Goal: Task Accomplishment & Management: Use online tool/utility

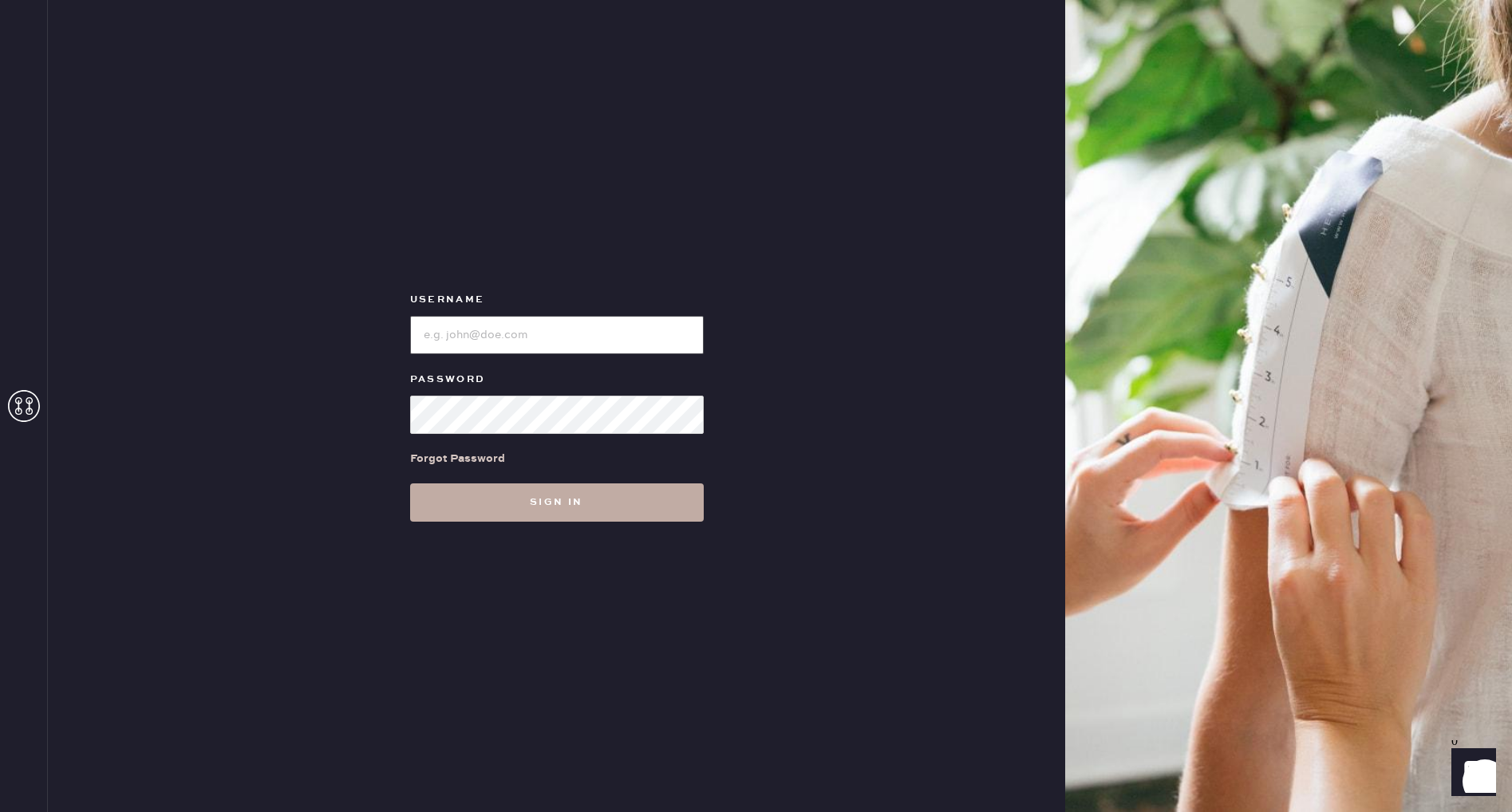
type input "Reformationstudiocity"
click at [557, 497] on button "Sign in" at bounding box center [556, 503] width 294 height 38
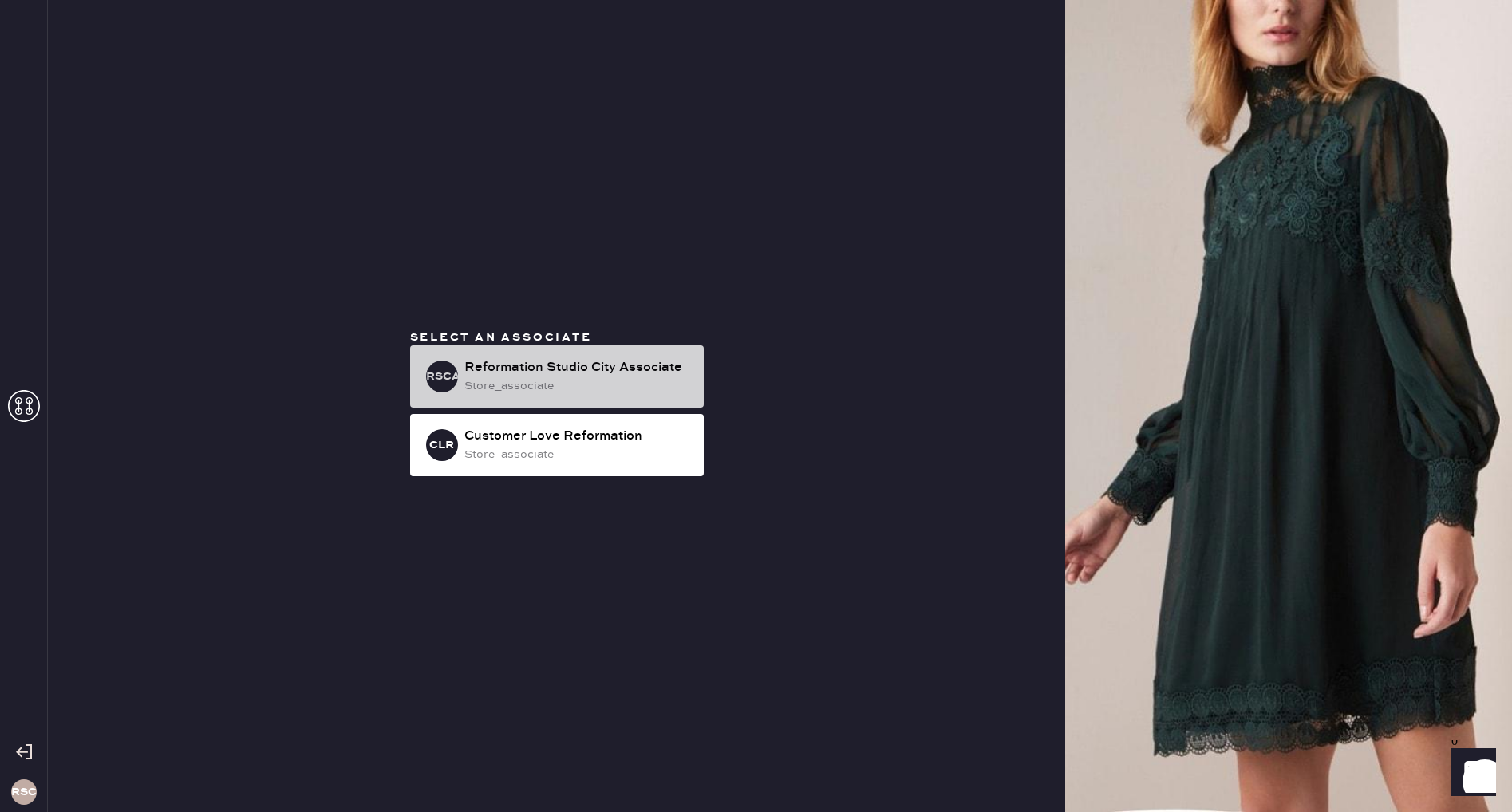
click at [611, 387] on div "store_associate" at bounding box center [577, 386] width 226 height 17
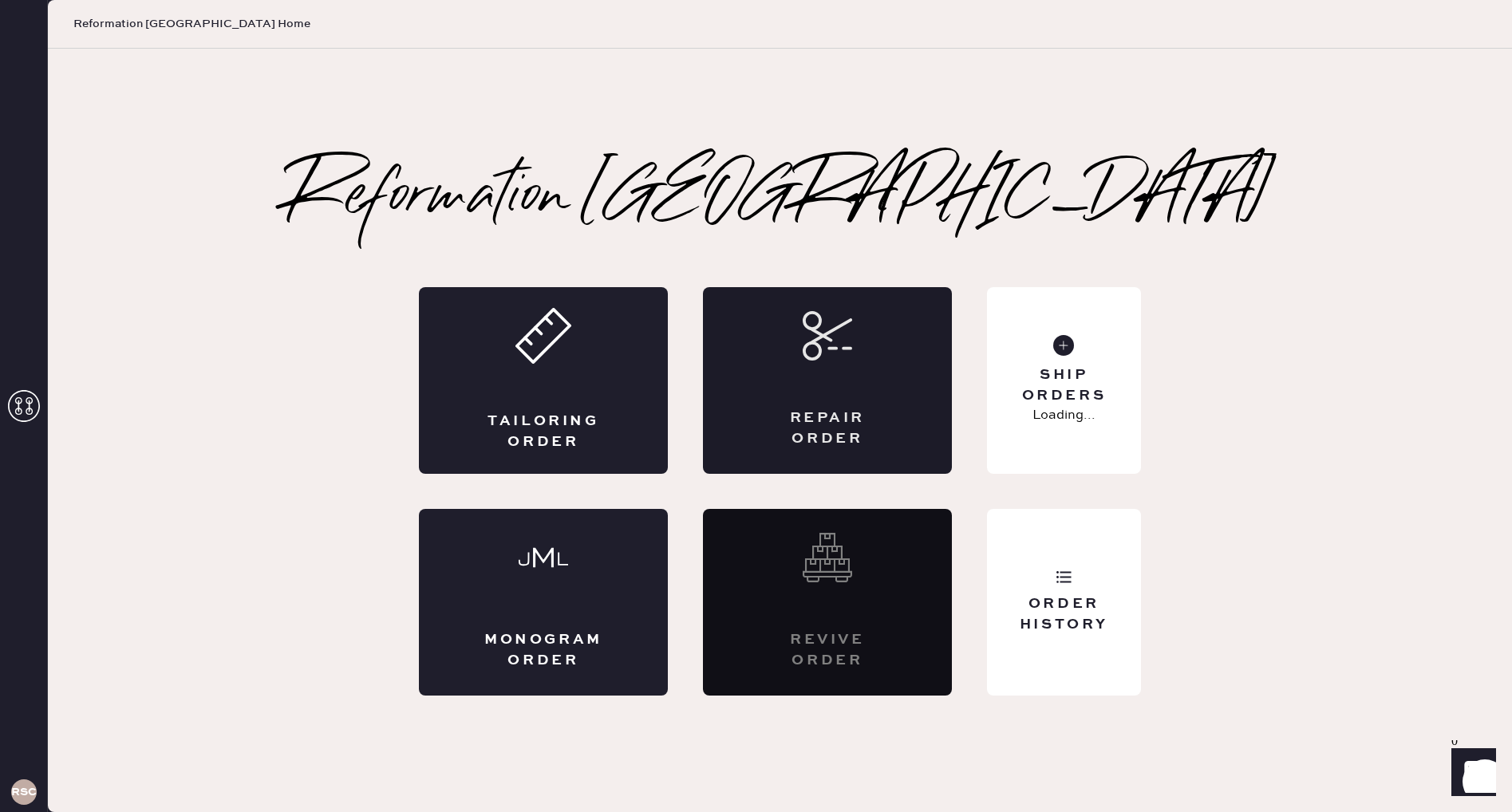
click at [883, 396] on div "Repair Order" at bounding box center [827, 380] width 249 height 186
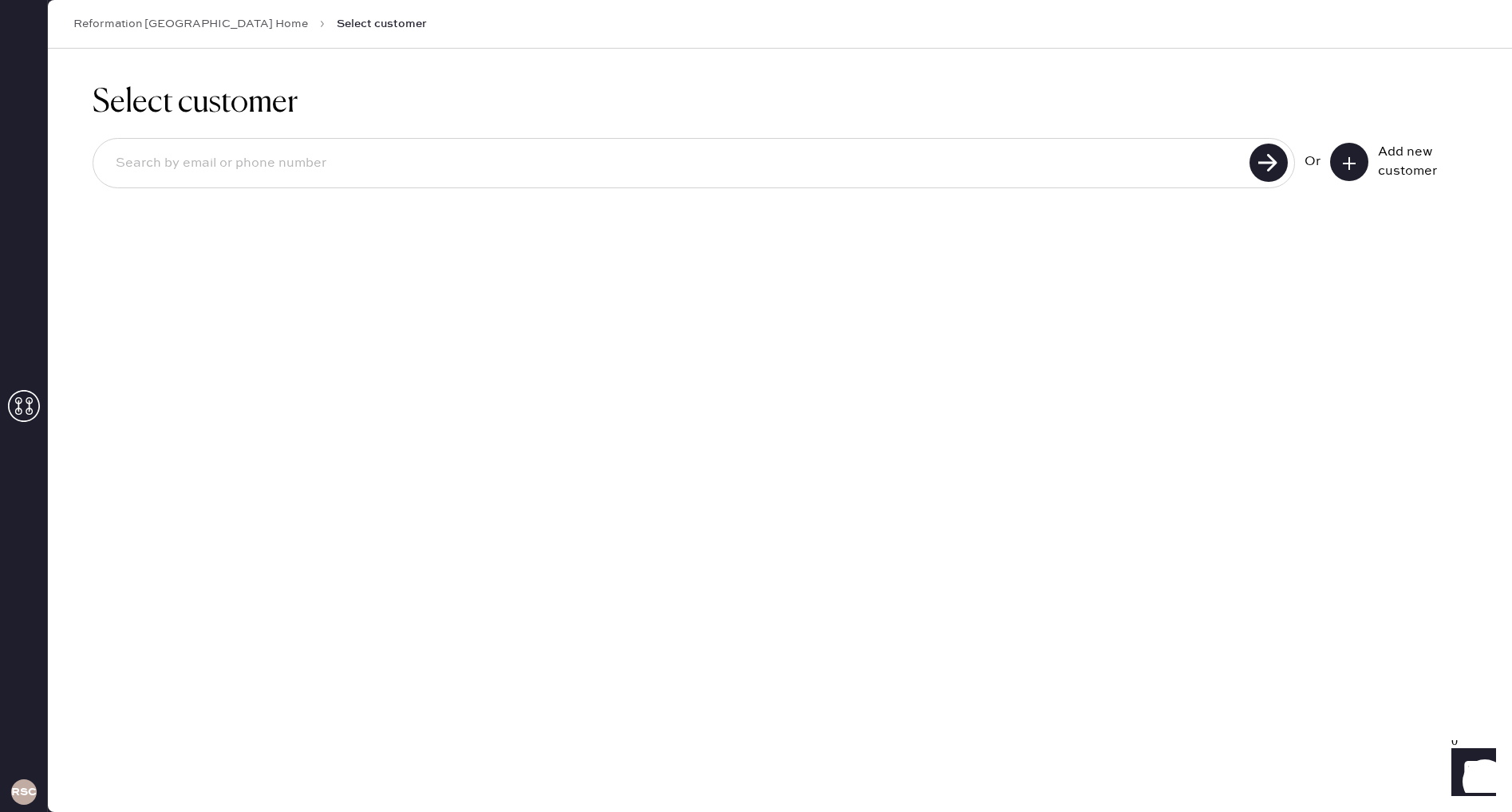
click at [398, 157] on input at bounding box center [673, 164] width 1142 height 37
type input "[PERSON_NAME].[PERSON_NAME]@"
click at [1346, 160] on icon at bounding box center [1349, 164] width 16 height 16
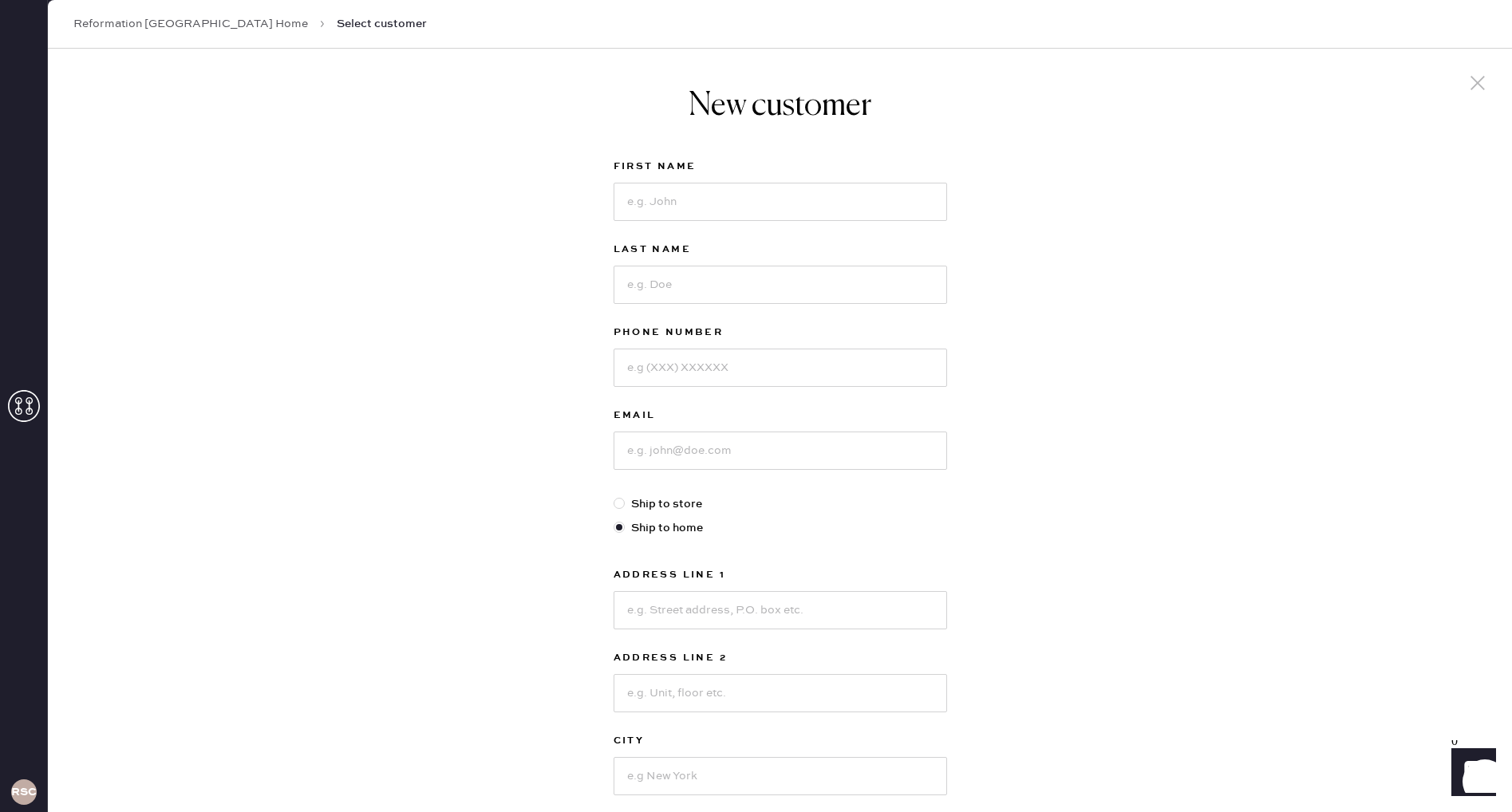
click at [1469, 78] on icon at bounding box center [1478, 83] width 24 height 24
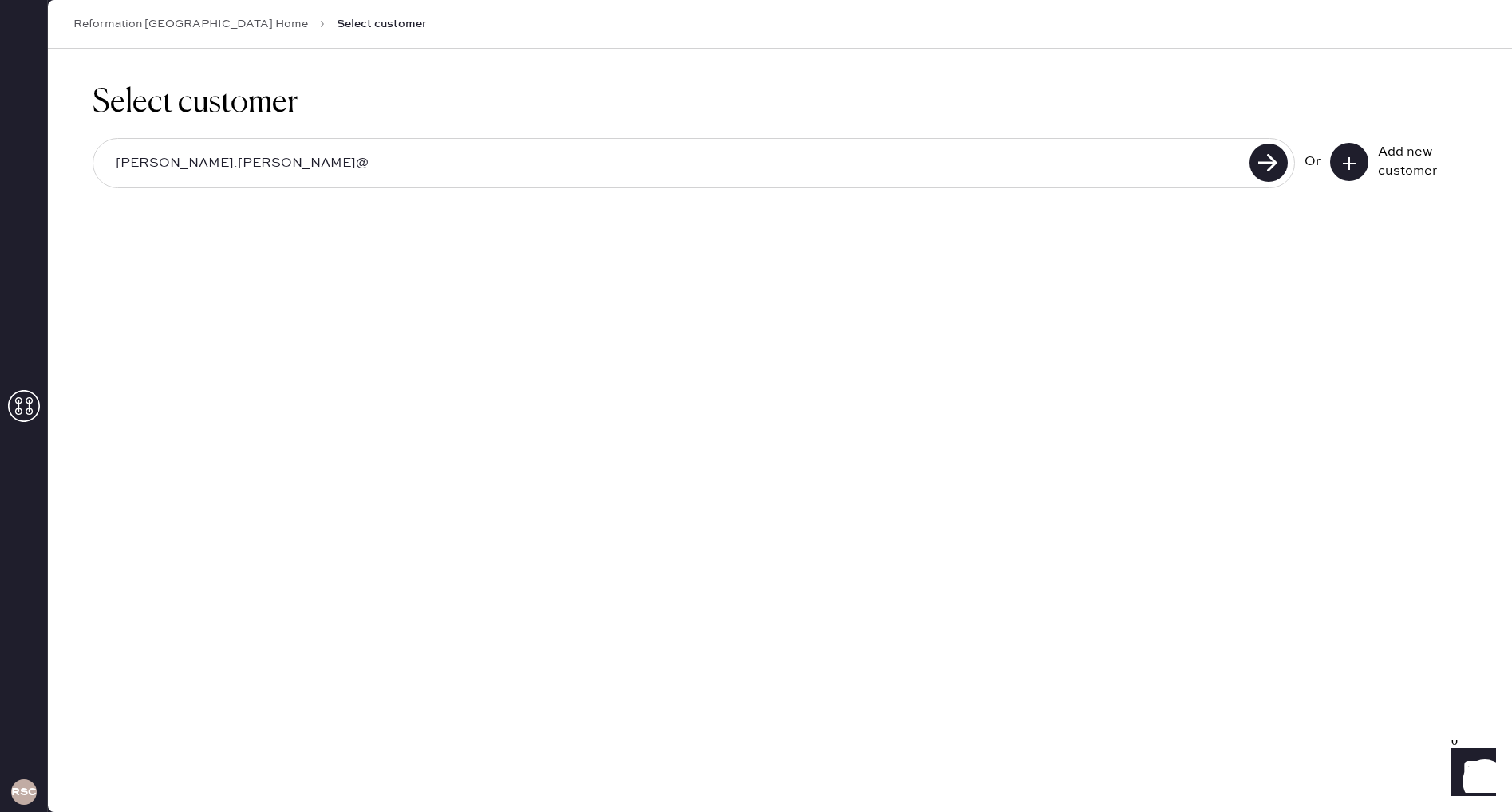
click at [1040, 176] on input "[PERSON_NAME].[PERSON_NAME]@" at bounding box center [673, 164] width 1142 height 37
drag, startPoint x: 862, startPoint y: 167, endPoint x: 77, endPoint y: 164, distance: 785.0
click at [77, 164] on div "Select customer [PERSON_NAME].[PERSON_NAME]@ Or Add new customer" at bounding box center [780, 145] width 1464 height 194
click at [1346, 160] on icon at bounding box center [1349, 164] width 16 height 16
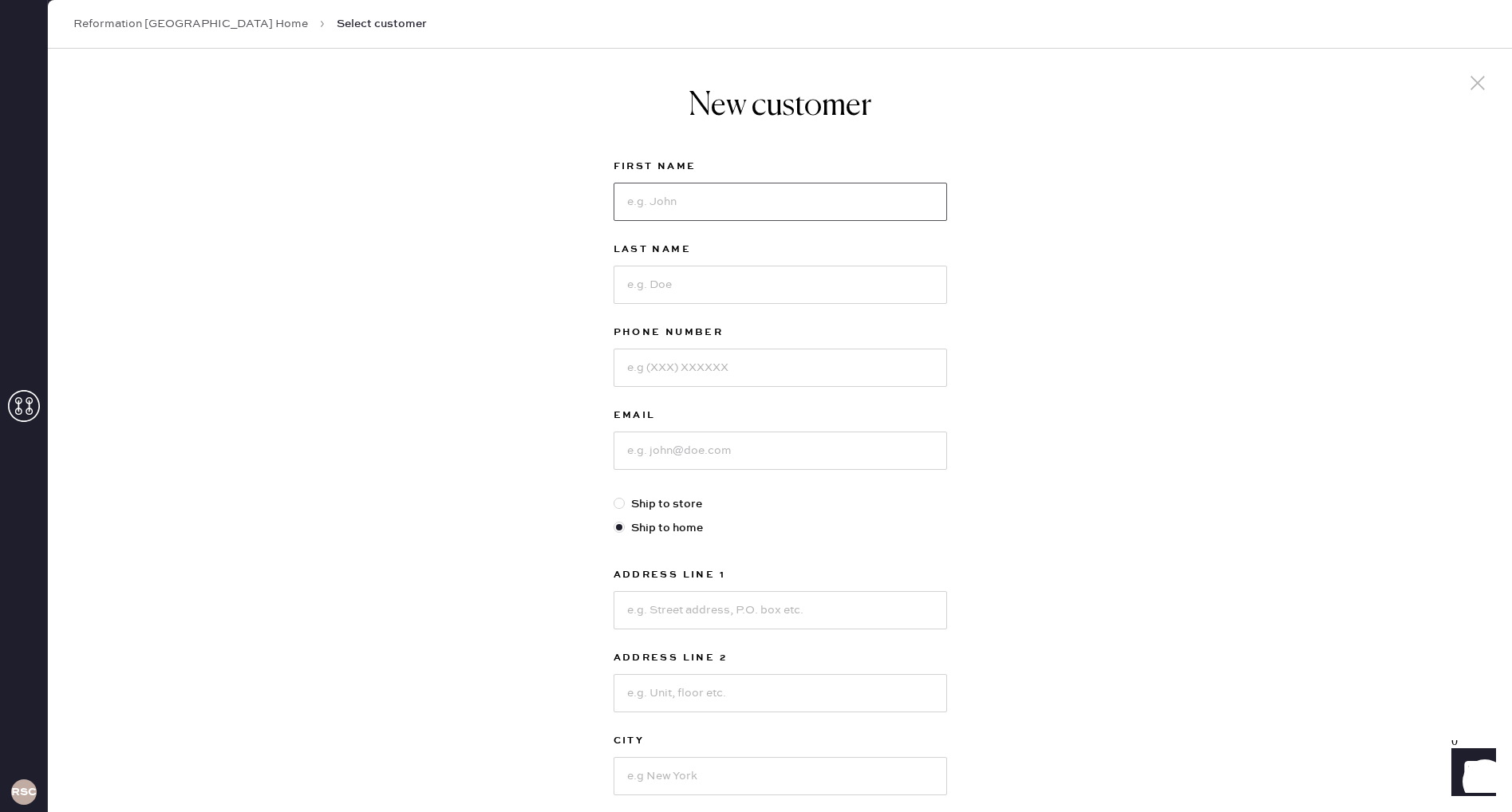
click at [801, 207] on input at bounding box center [780, 202] width 334 height 38
type input "[PERSON_NAME]"
click at [853, 271] on input at bounding box center [780, 284] width 334 height 38
type input "[PERSON_NAME]"
click at [780, 359] on input at bounding box center [780, 368] width 334 height 38
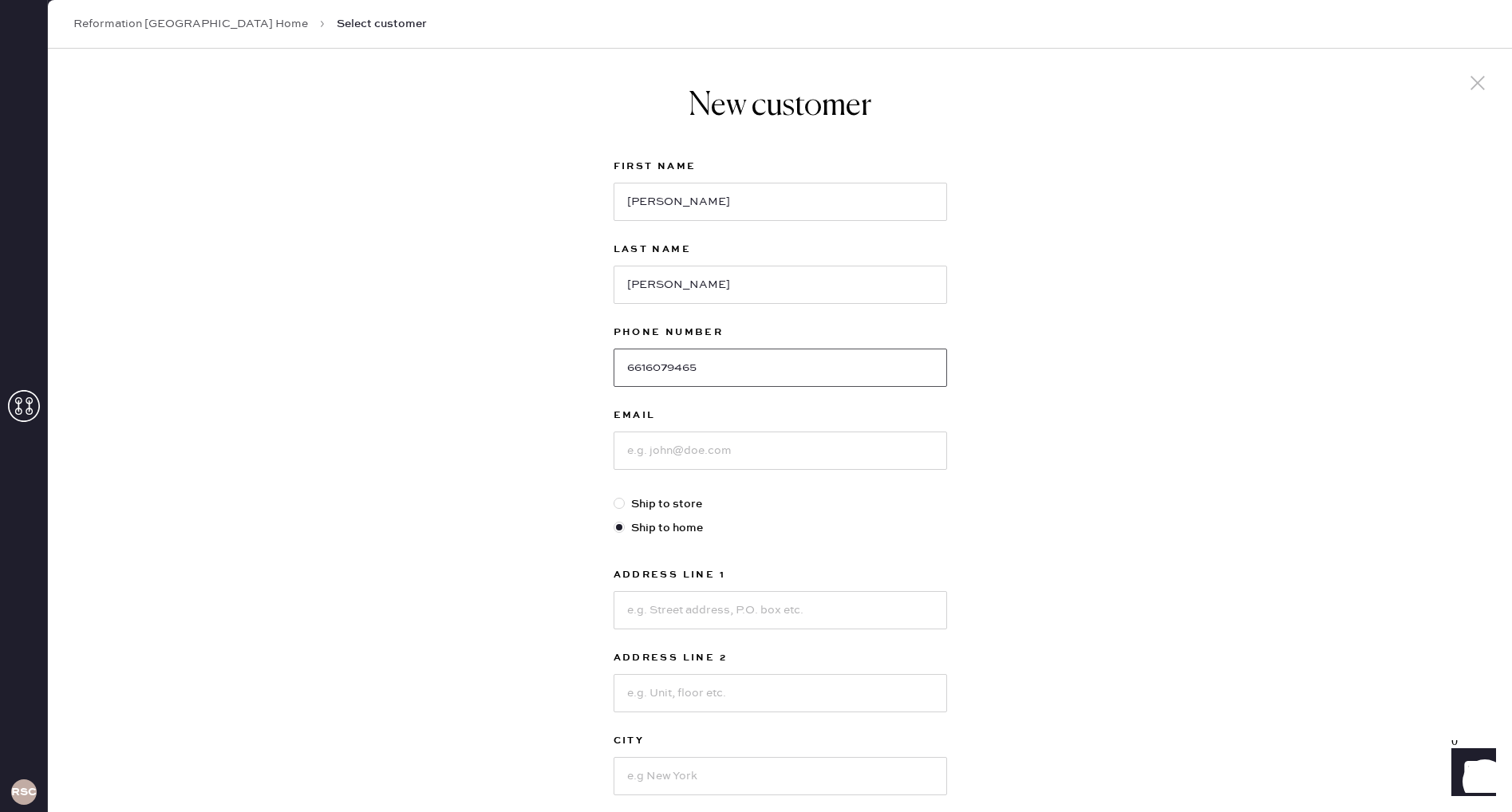
type input "6616079465"
click at [733, 452] on input at bounding box center [780, 451] width 334 height 38
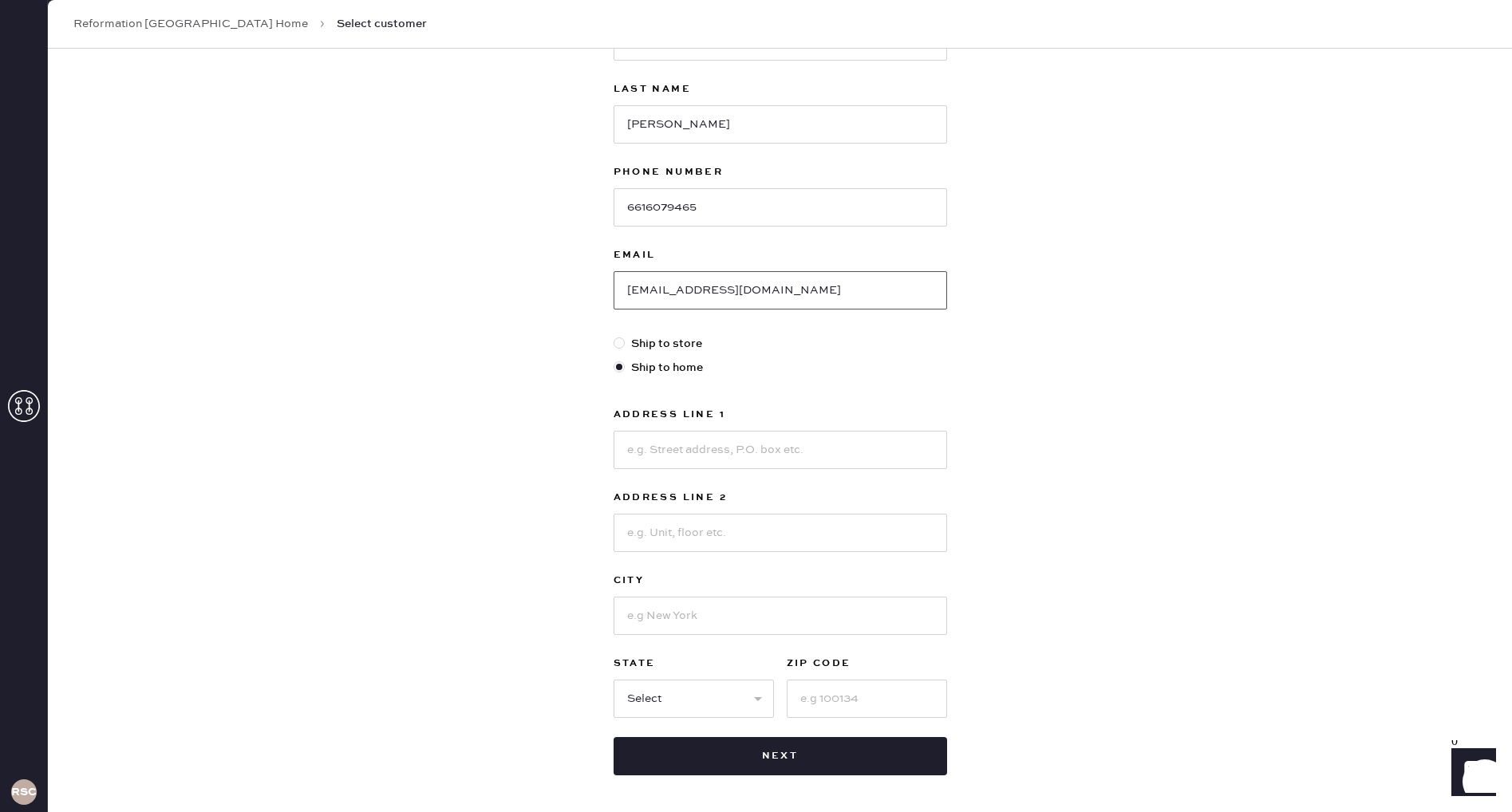
scroll to position [162, 0]
type input "[EMAIL_ADDRESS][DOMAIN_NAME]"
click at [732, 454] on input at bounding box center [780, 449] width 334 height 38
type input "563 East Providencia"
click at [733, 615] on input at bounding box center [780, 615] width 334 height 38
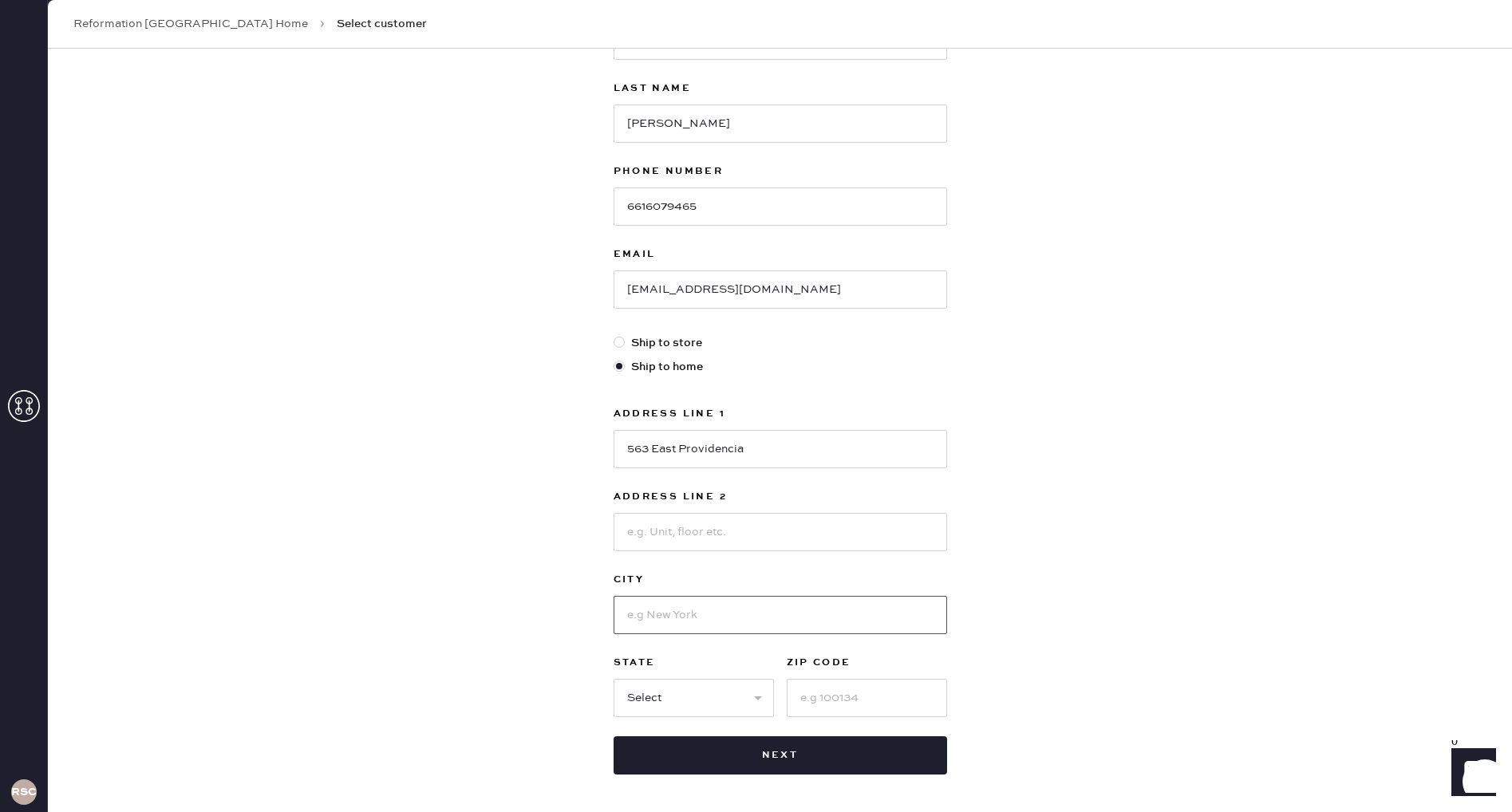
scroll to position [164, 0]
type input "Burbank"
click at [715, 682] on select "Select AK AL AR AZ CA CO CT [GEOGRAPHIC_DATA] DE FL [GEOGRAPHIC_DATA] HI [GEOGR…" at bounding box center [693, 696] width 161 height 38
select select "CA"
click at [613, 677] on select "Select AK AL AR AZ CA CO CT [GEOGRAPHIC_DATA] DE FL [GEOGRAPHIC_DATA] HI [GEOGR…" at bounding box center [693, 696] width 161 height 38
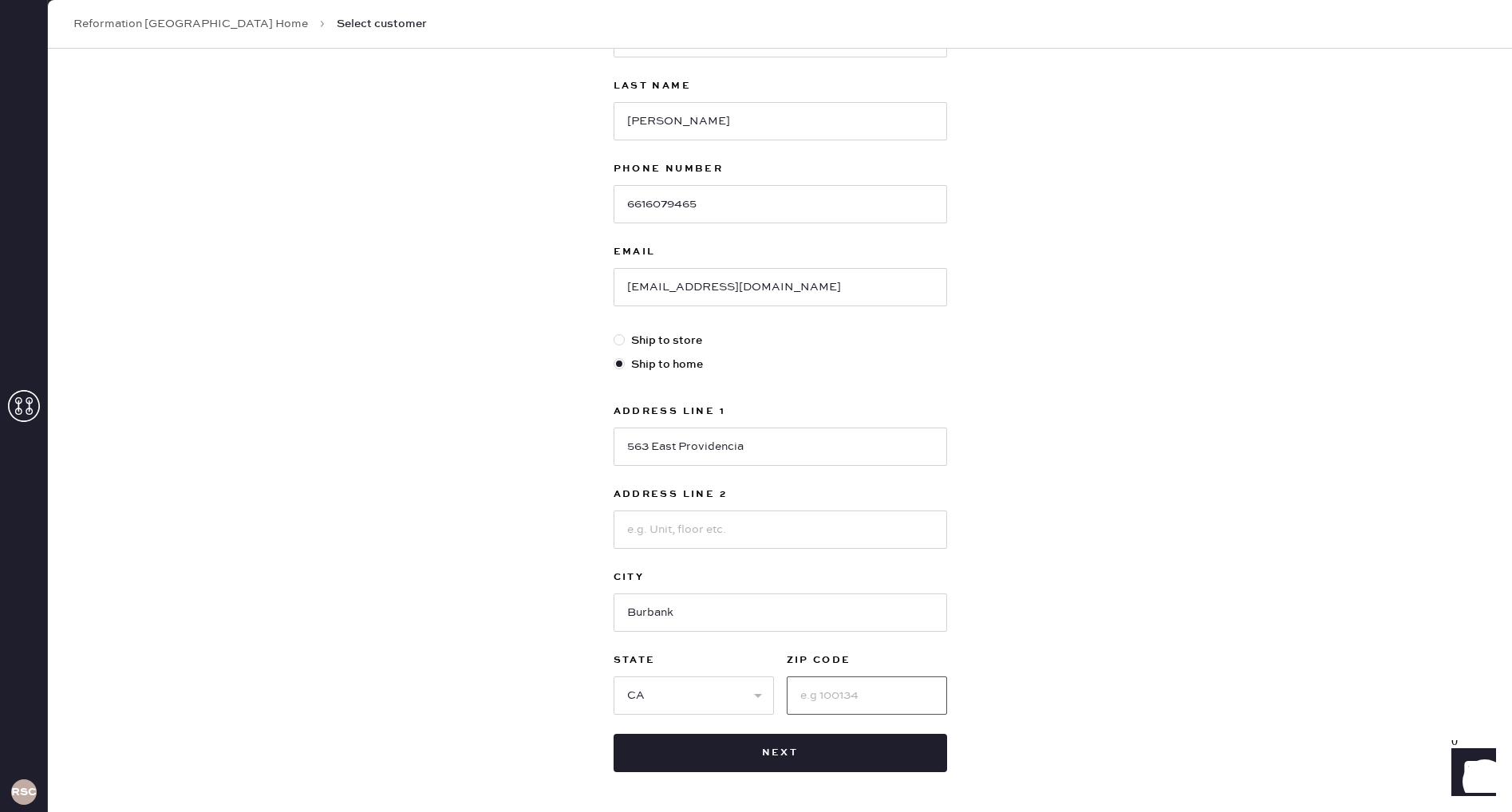
click at [843, 694] on input at bounding box center [866, 696] width 161 height 38
type input "91501"
drag, startPoint x: 1032, startPoint y: 645, endPoint x: 930, endPoint y: 692, distance: 112.3
click at [1032, 645] on div "New customer First Name [PERSON_NAME] Last Name [PERSON_NAME] Phone Number [PHO…" at bounding box center [780, 379] width 1464 height 990
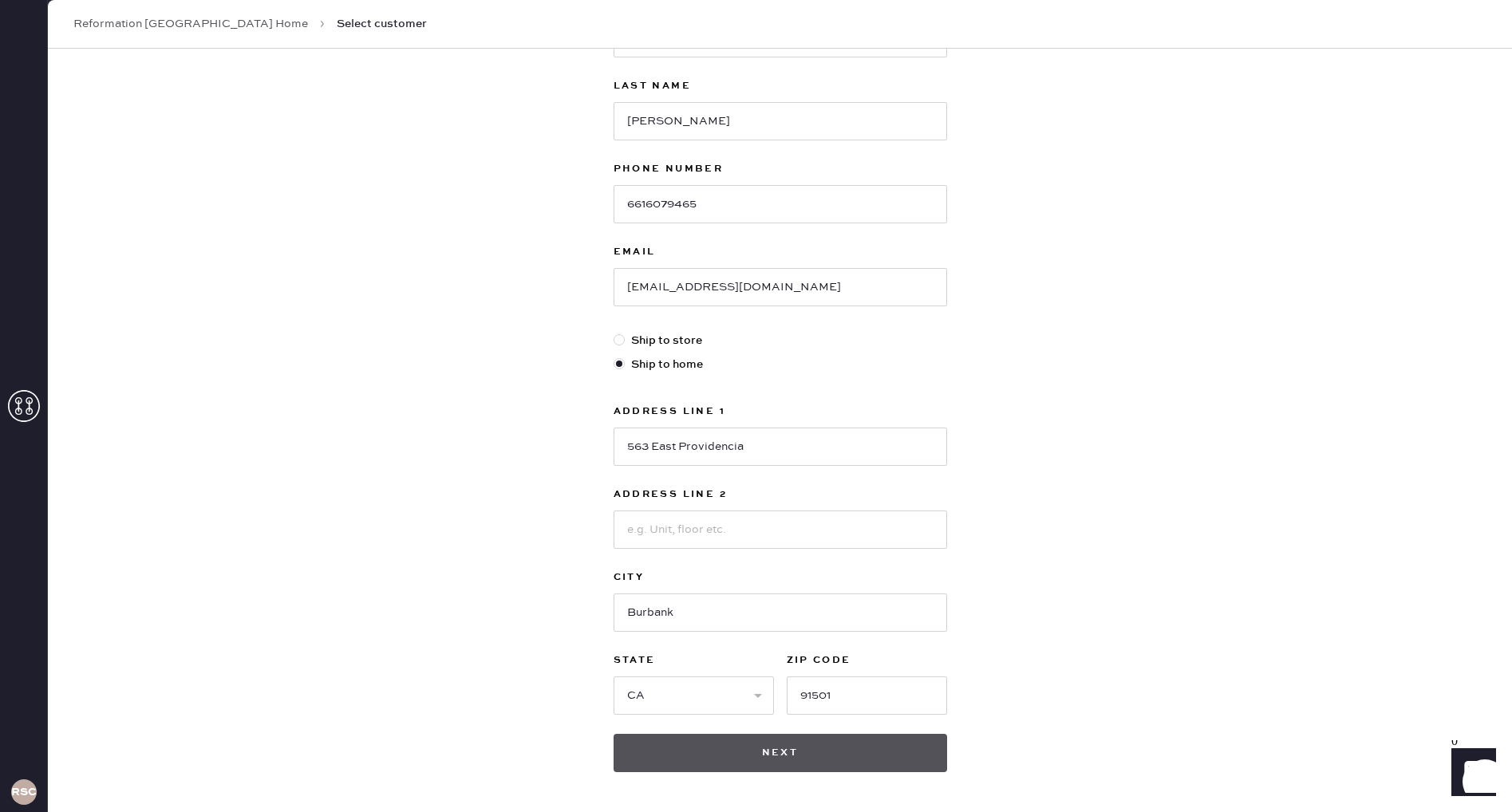
click at [888, 759] on button "Next" at bounding box center [780, 753] width 334 height 38
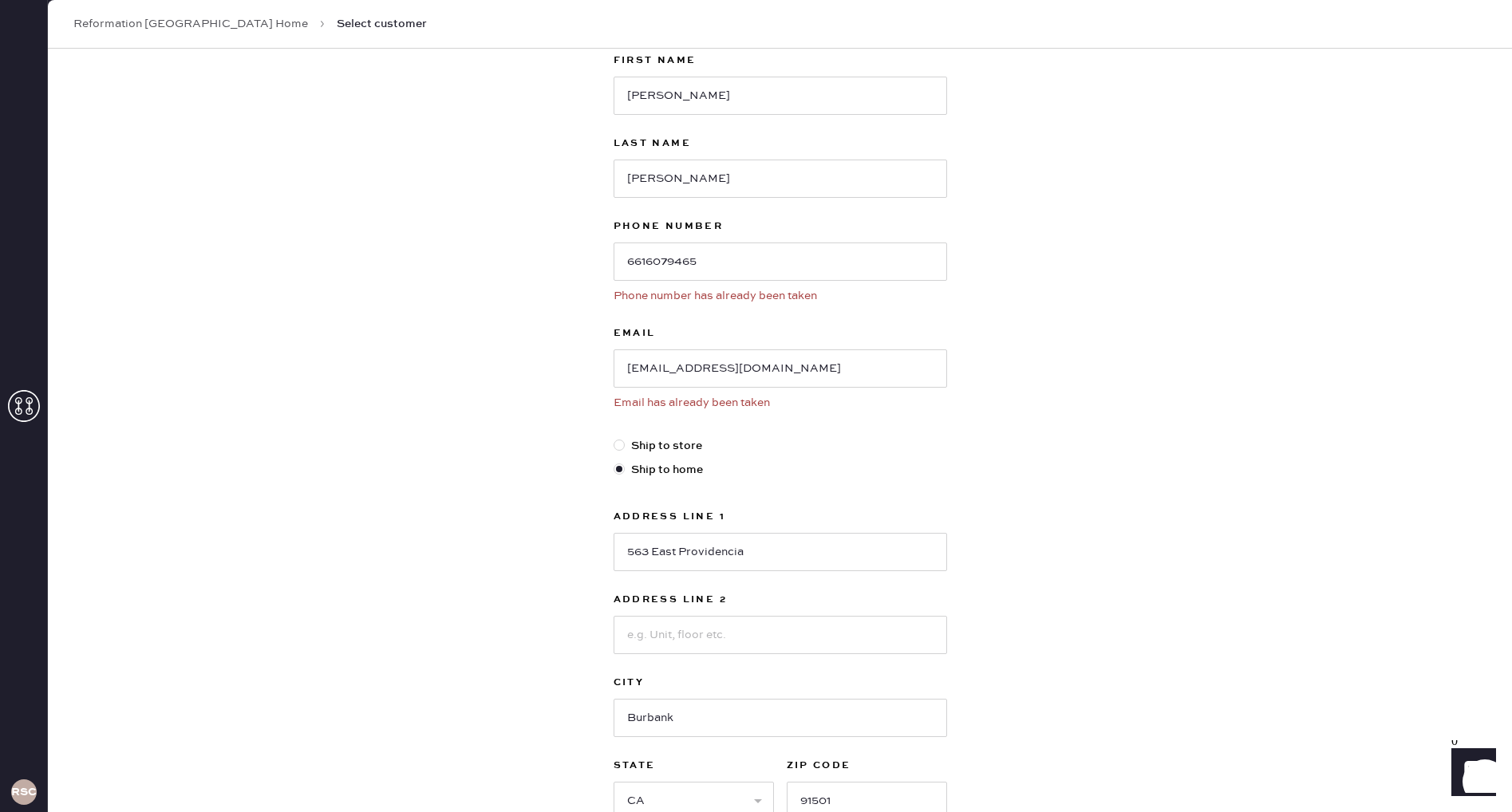
scroll to position [0, 0]
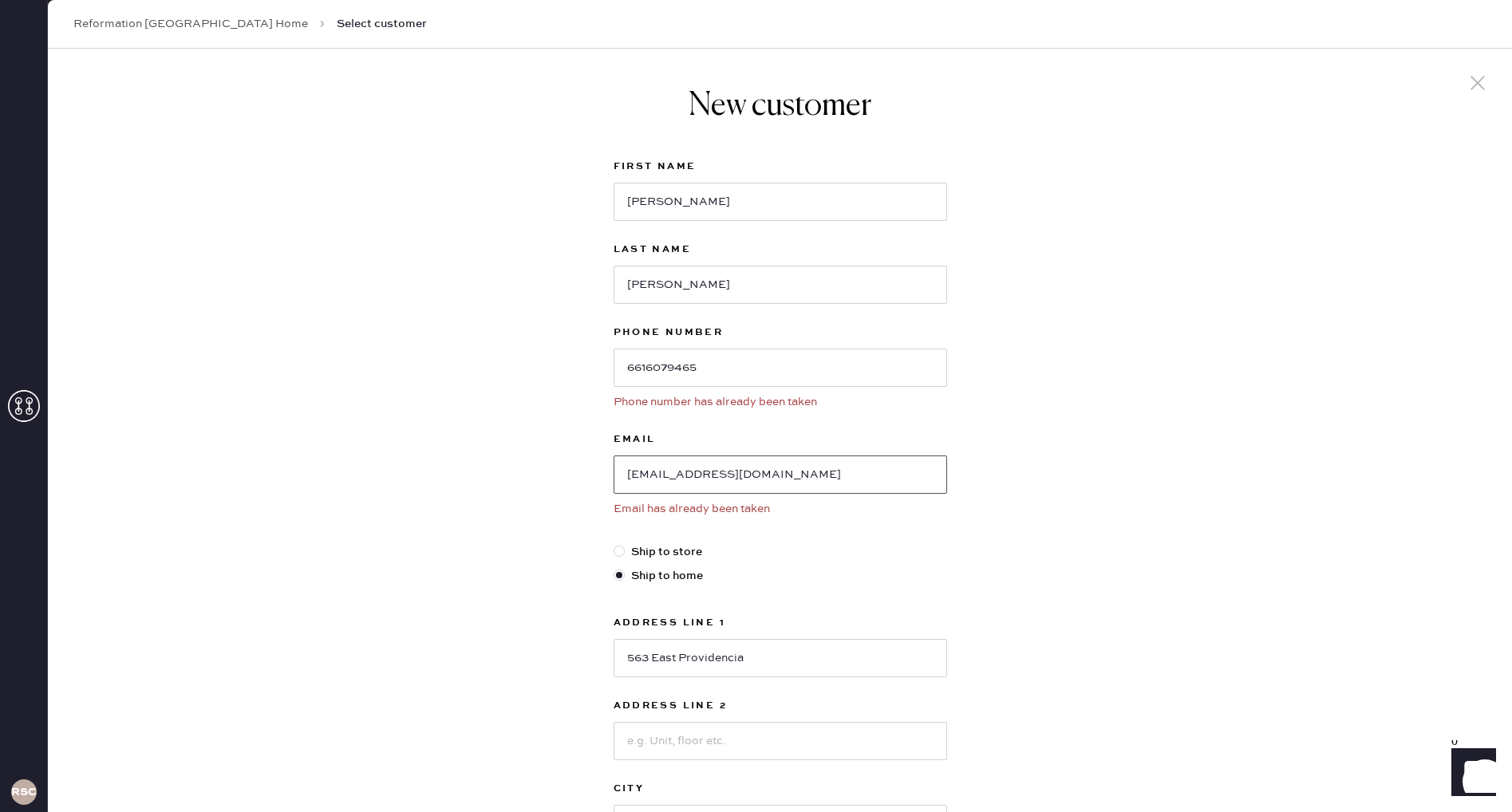
drag, startPoint x: 759, startPoint y: 474, endPoint x: 566, endPoint y: 464, distance: 193.3
click at [566, 464] on div "New customer First Name [PERSON_NAME] Last Name [PERSON_NAME] Phone Number [PHO…" at bounding box center [780, 567] width 1464 height 1037
click at [1480, 80] on use at bounding box center [1478, 83] width 14 height 14
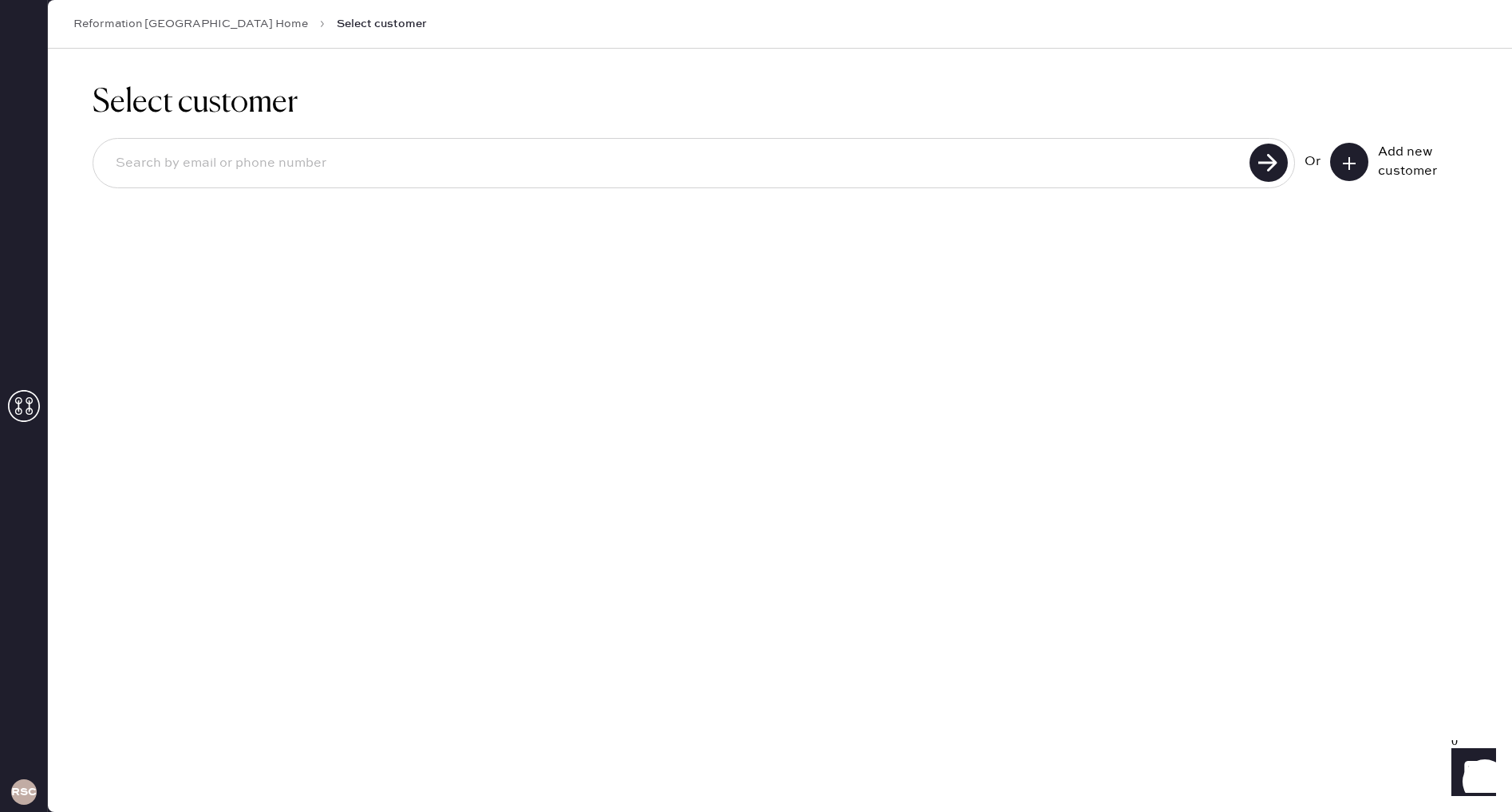
click at [786, 149] on input at bounding box center [673, 164] width 1142 height 37
paste input "[EMAIL_ADDRESS][DOMAIN_NAME]"
type input "[EMAIL_ADDRESS][DOMAIN_NAME]"
click at [1263, 165] on use at bounding box center [1269, 163] width 38 height 38
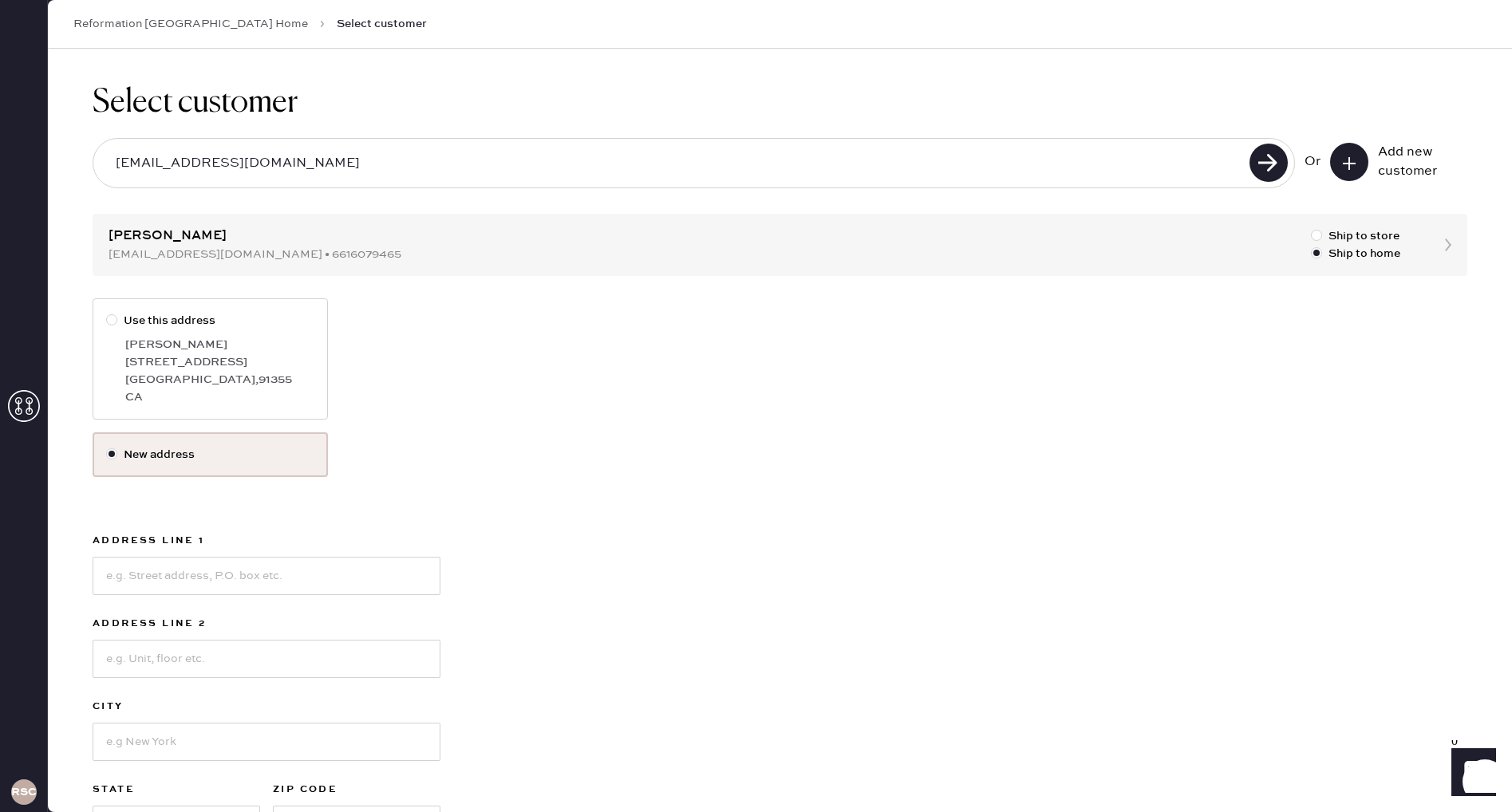
click at [223, 454] on label "New address" at bounding box center [210, 454] width 208 height 17
click at [107, 447] on input "New address" at bounding box center [107, 446] width 1 height 1
click at [145, 452] on label "New address" at bounding box center [210, 454] width 208 height 17
click at [107, 447] on input "New address" at bounding box center [107, 446] width 1 height 1
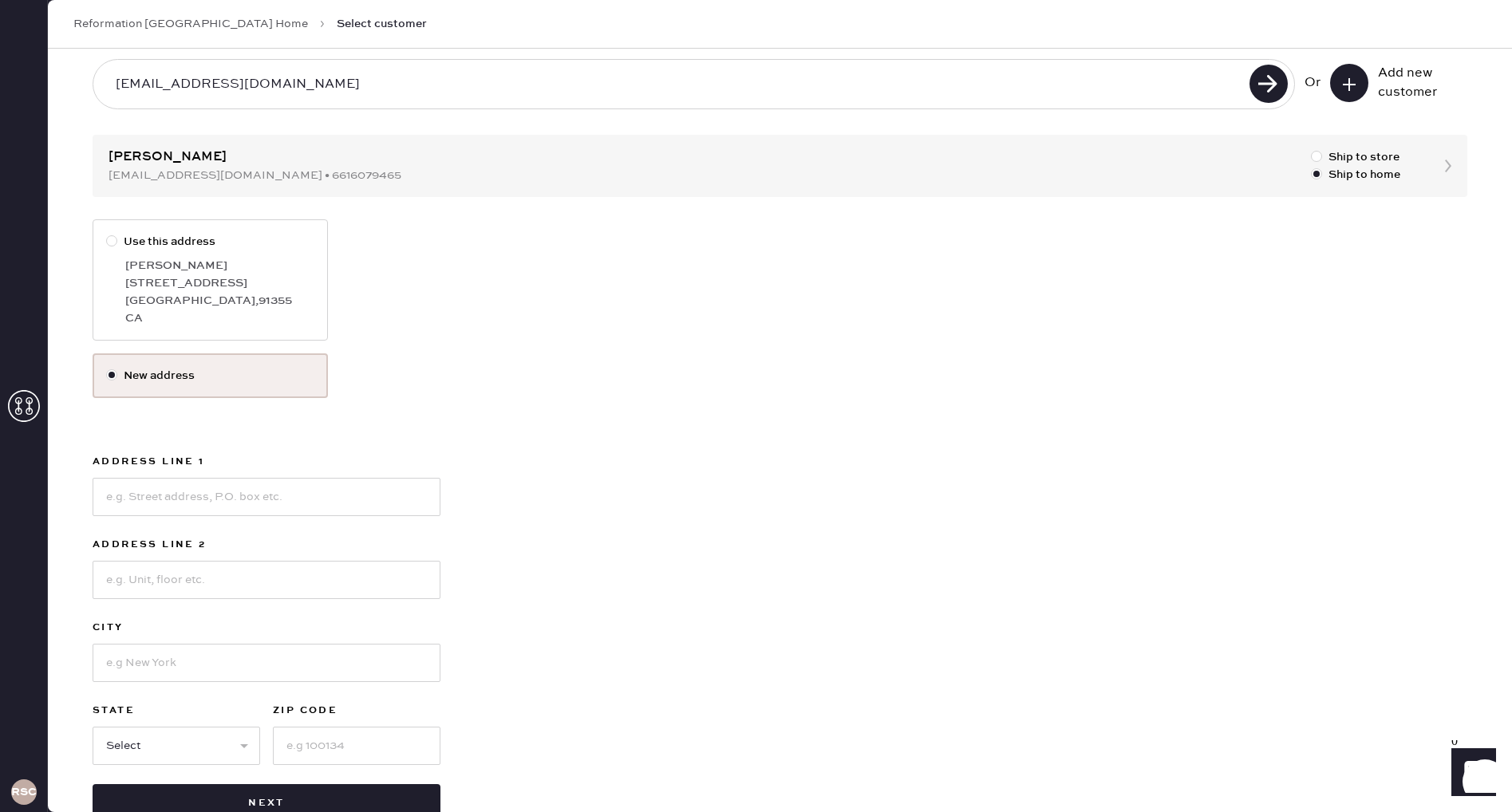
scroll to position [125, 0]
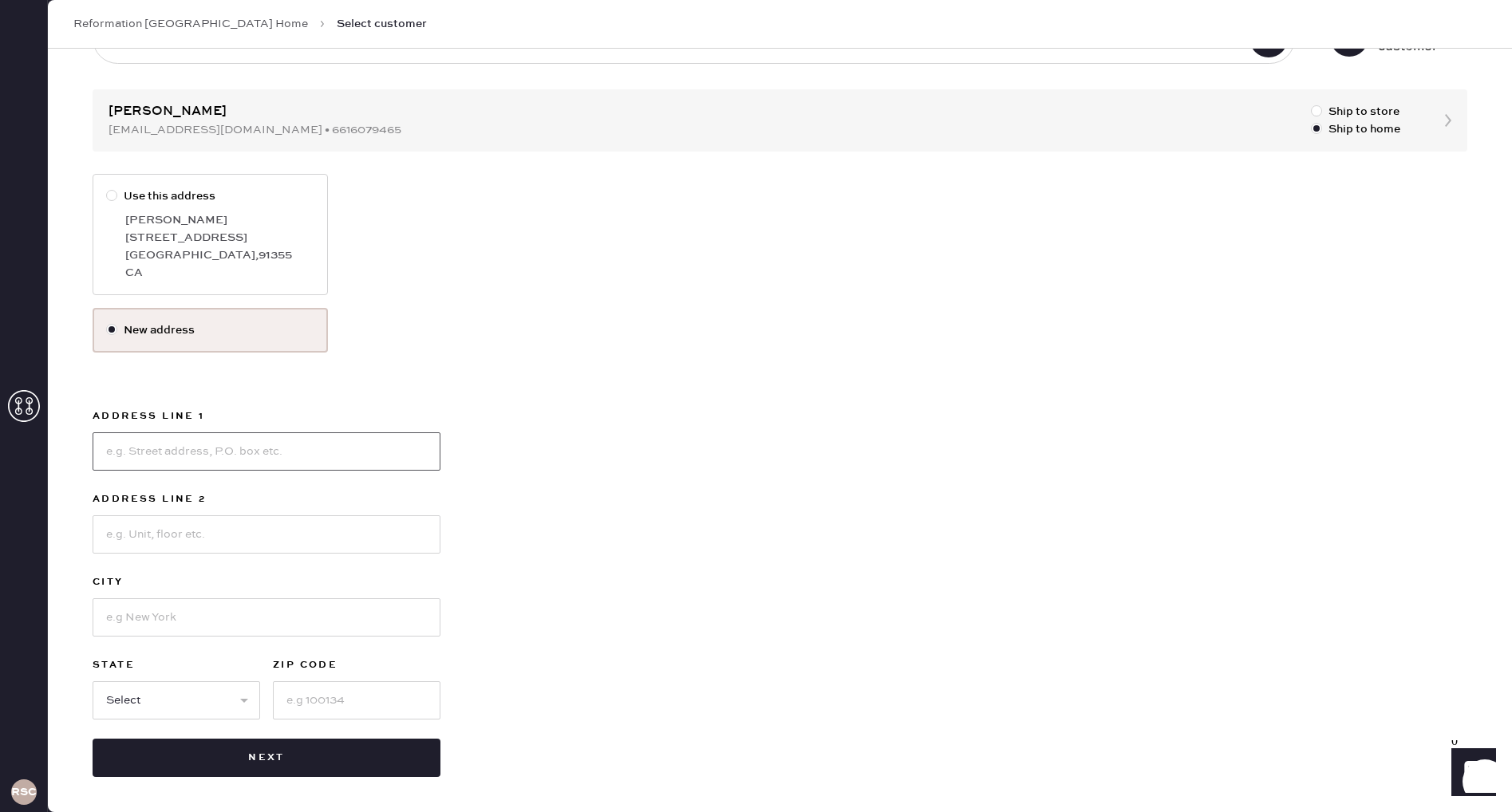
click at [260, 440] on input at bounding box center [266, 452] width 348 height 38
click at [191, 454] on input "563" at bounding box center [266, 452] width 348 height 38
click at [141, 454] on input "563" at bounding box center [266, 452] width 348 height 38
type input "563 East Providencia"
click at [156, 617] on input at bounding box center [266, 617] width 348 height 38
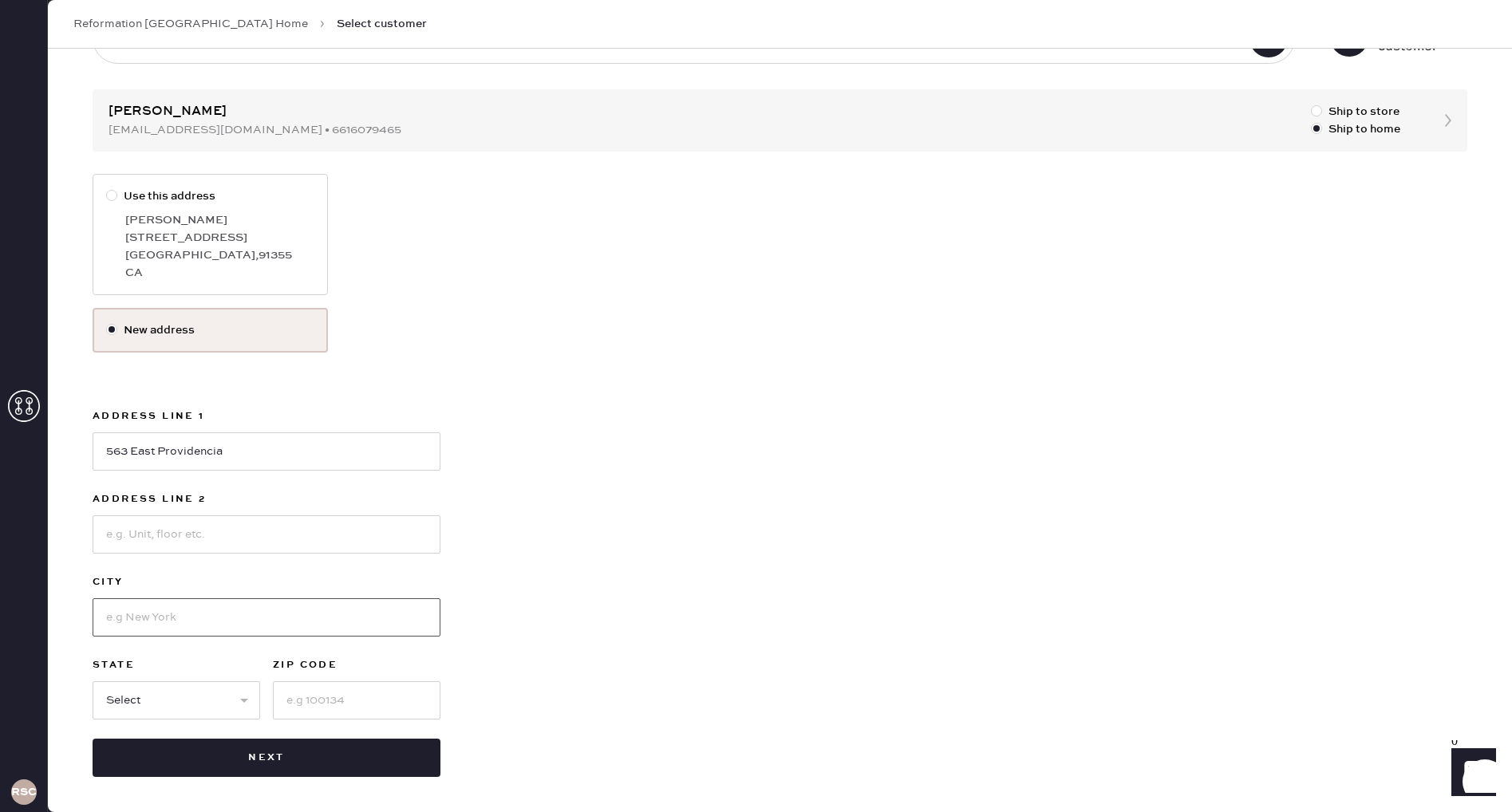
type input "Burbank"
click at [190, 708] on select "Select AK AL AR AZ CA CO CT [GEOGRAPHIC_DATA] DE FL [GEOGRAPHIC_DATA] HI [GEOGR…" at bounding box center [176, 701] width 167 height 38
select select "CA"
click at [92, 682] on select "Select AK AL AR AZ CA CO CT [GEOGRAPHIC_DATA] DE FL [GEOGRAPHIC_DATA] HI [GEOGR…" at bounding box center [176, 701] width 167 height 38
click at [330, 701] on input at bounding box center [357, 701] width 167 height 38
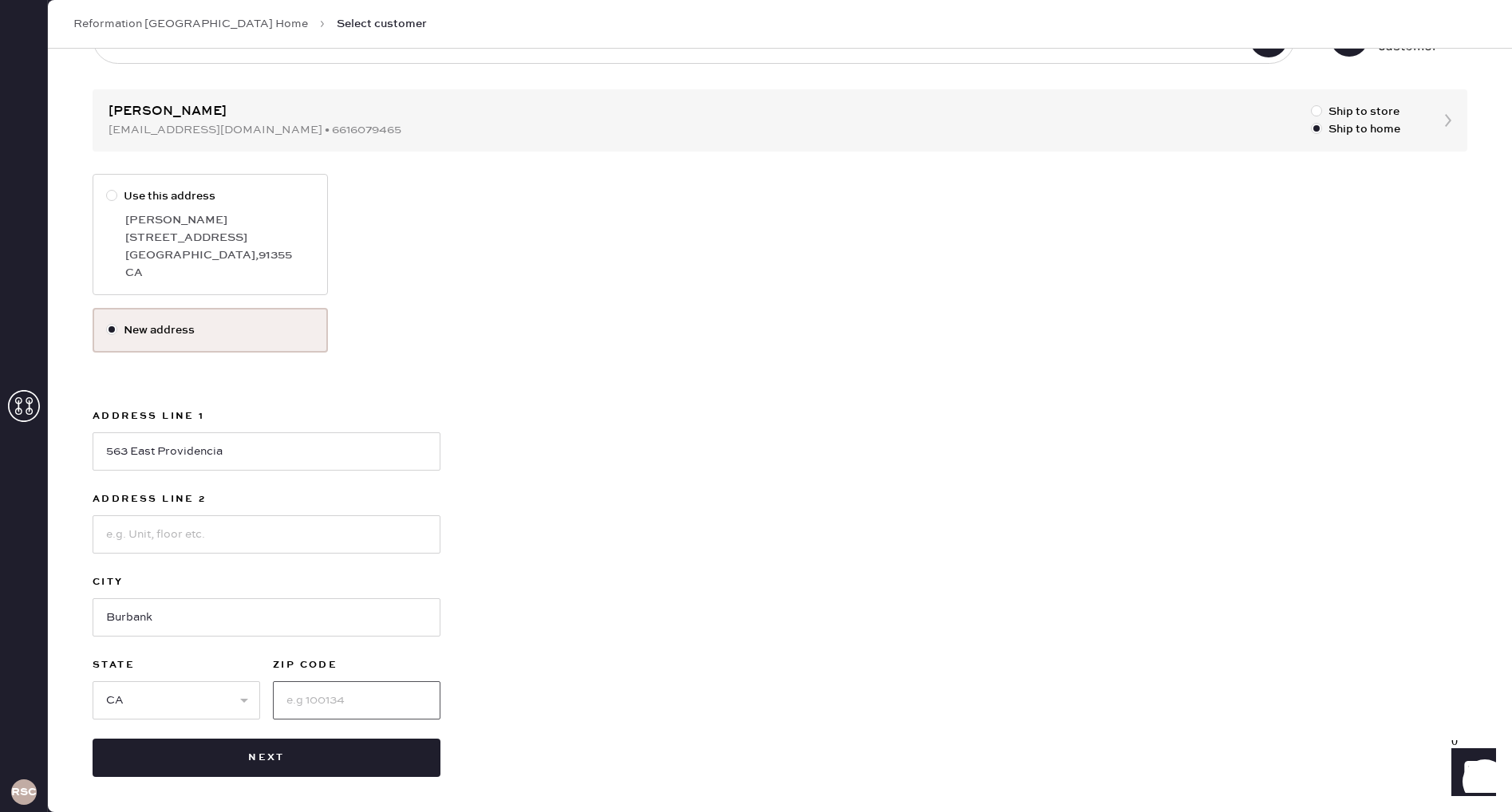
type input "91505"
click at [317, 757] on button "Next" at bounding box center [266, 758] width 348 height 38
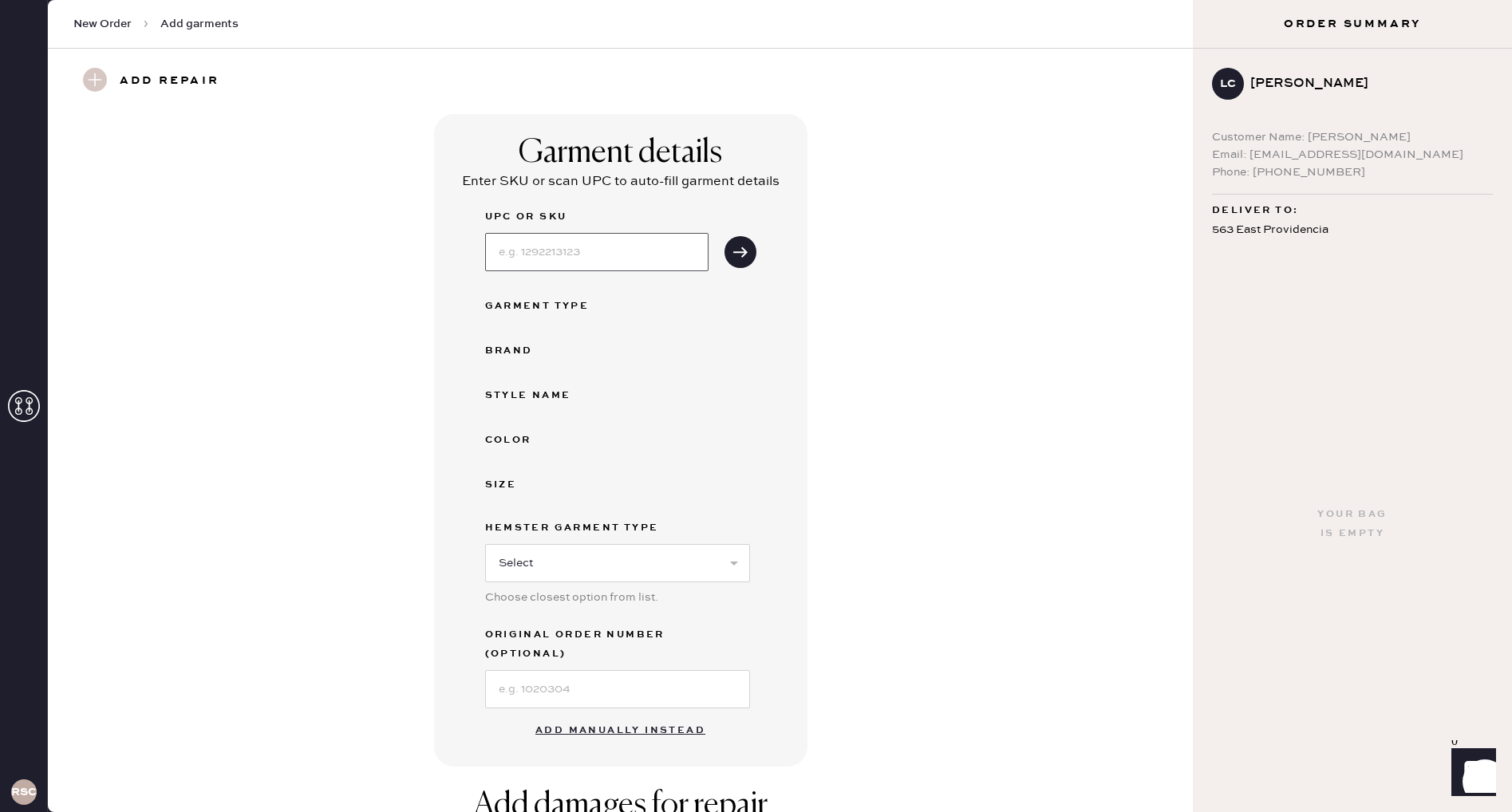
click at [622, 254] on input at bounding box center [596, 252] width 223 height 38
click at [817, 442] on div "Garment details Enter SKU or scan UPC to auto-fill garment details UPC or SKU G…" at bounding box center [621, 440] width 1088 height 652
click at [546, 303] on div "Garment Type" at bounding box center [549, 306] width 127 height 19
click at [92, 82] on use at bounding box center [94, 79] width 24 height 24
click at [98, 77] on use at bounding box center [94, 79] width 24 height 24
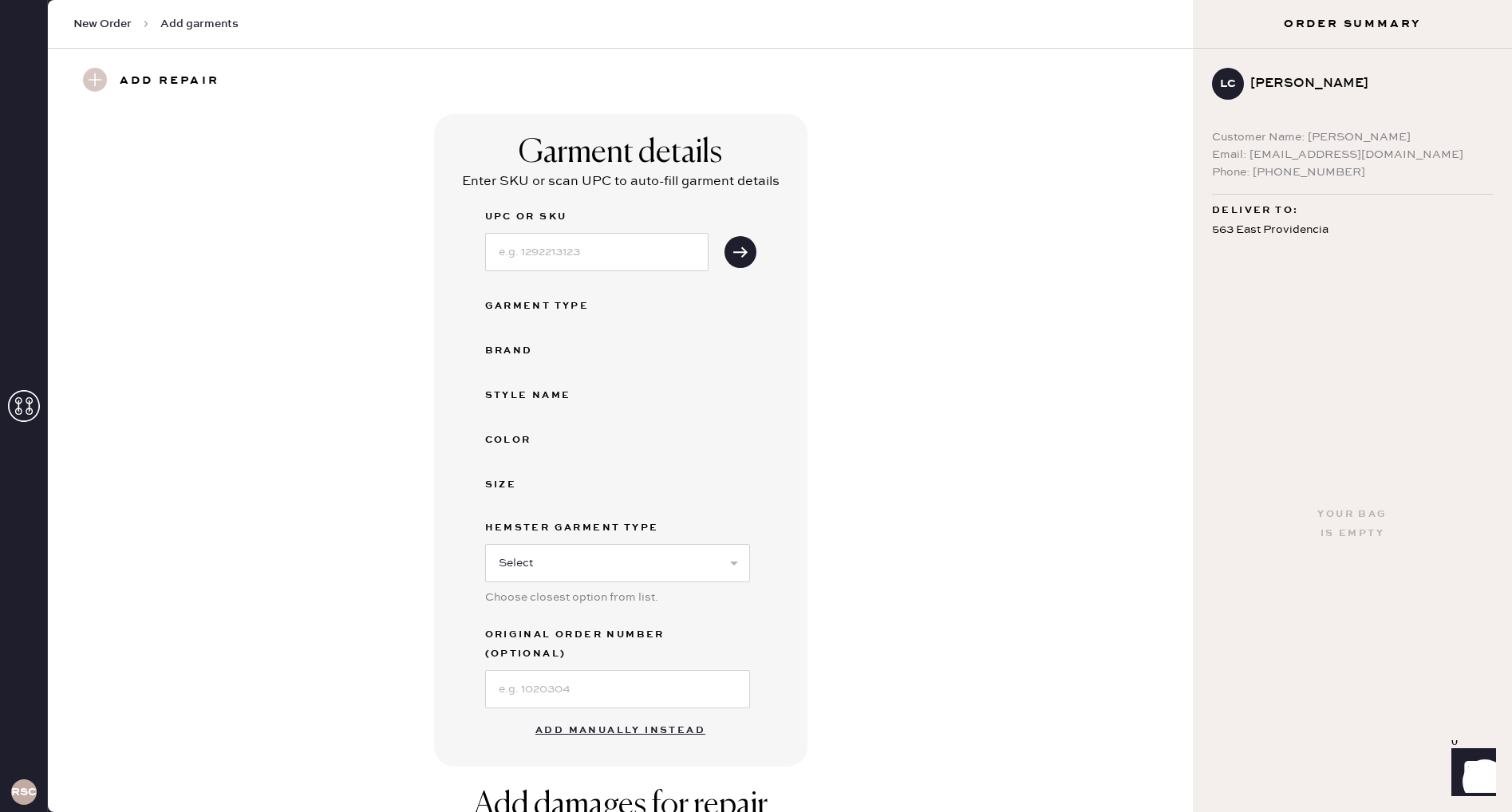
click at [281, 100] on div "Add repair" at bounding box center [620, 81] width 1145 height 66
click at [563, 250] on input at bounding box center [596, 252] width 223 height 38
click at [739, 254] on icon "submit" at bounding box center [740, 252] width 16 height 16
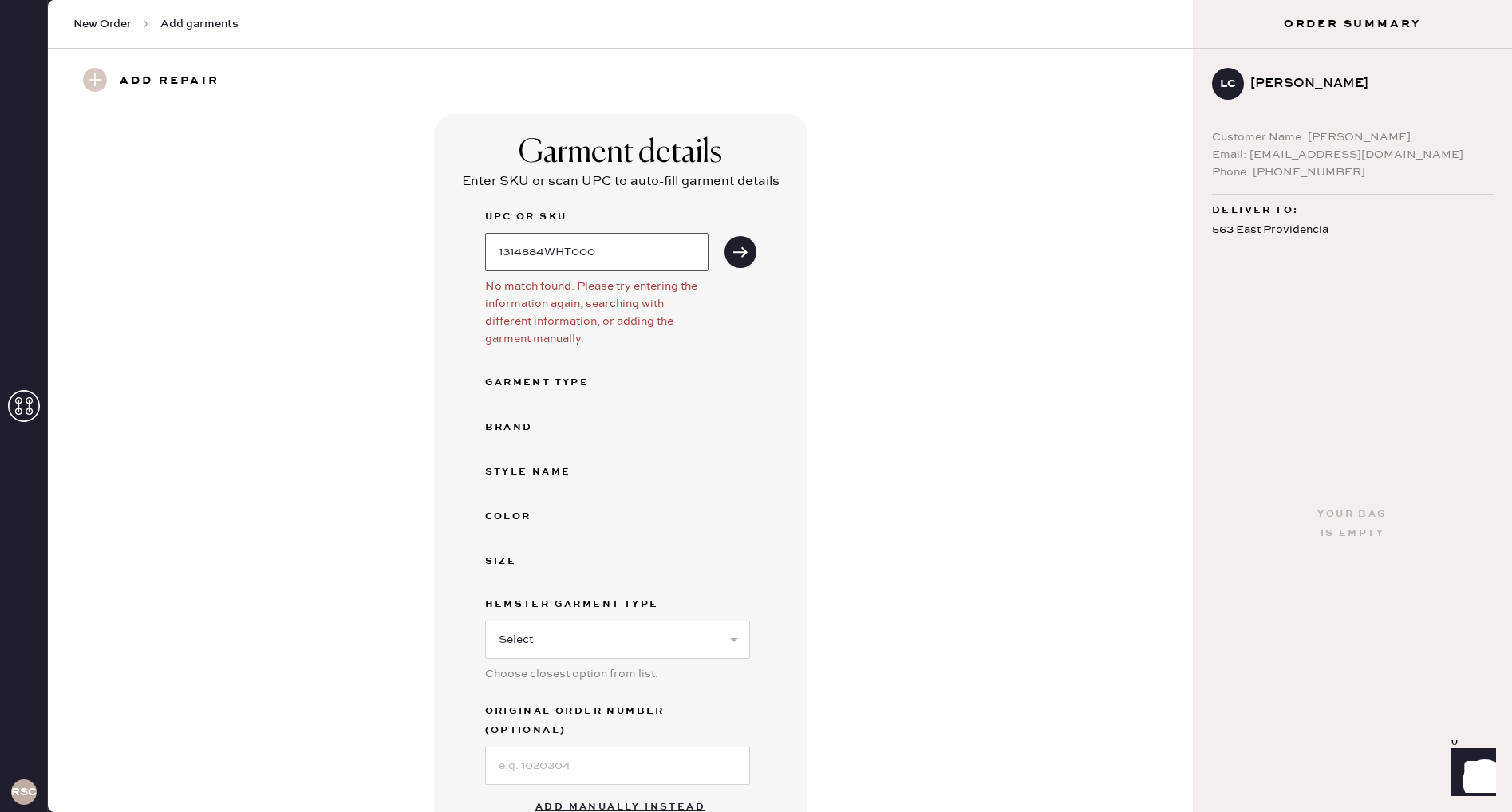
click at [628, 252] on input "1314884WHT000" at bounding box center [596, 252] width 223 height 38
click at [749, 250] on button "submit" at bounding box center [741, 252] width 32 height 32
click at [739, 256] on icon "submit" at bounding box center [740, 252] width 16 height 16
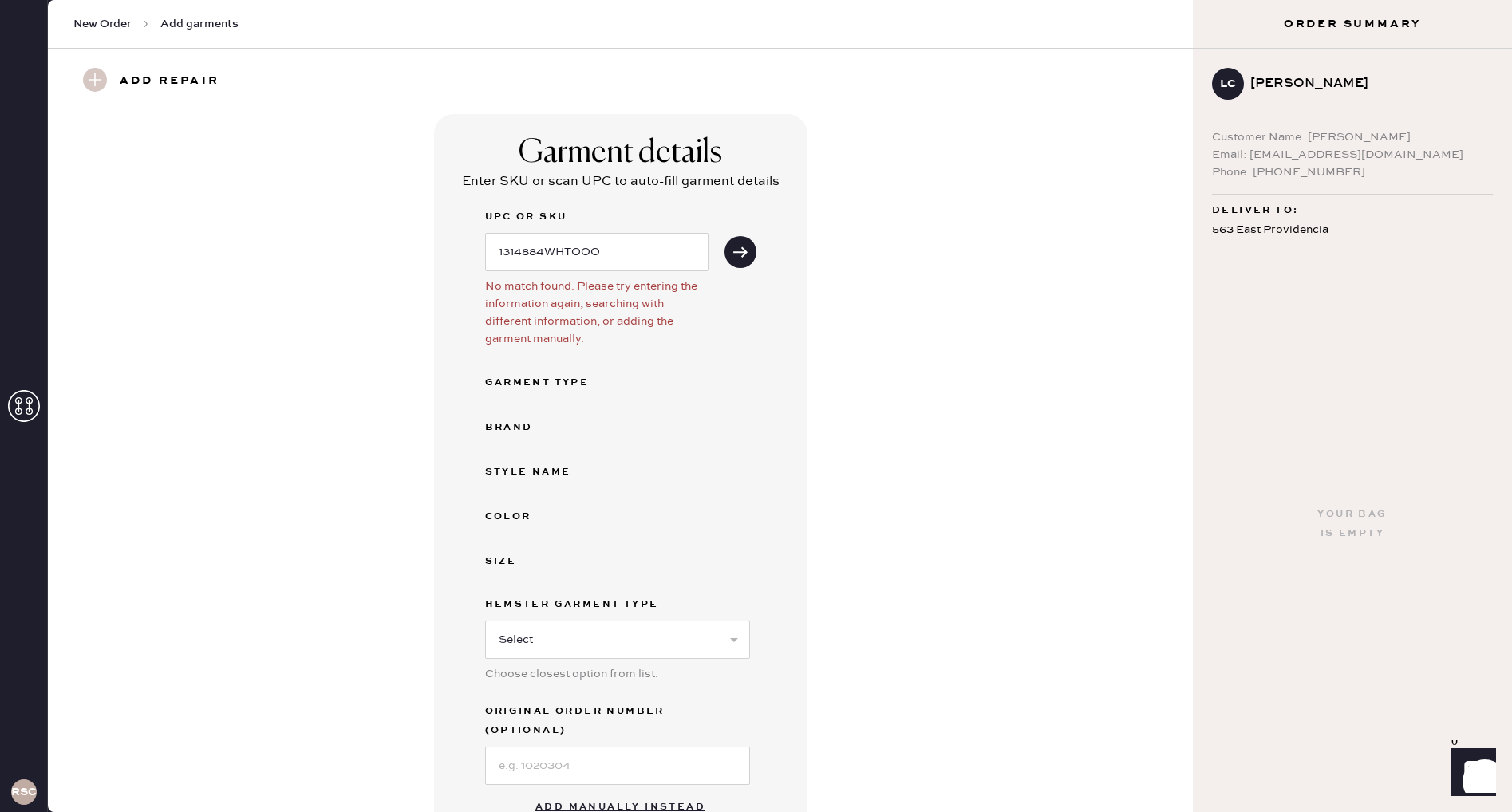
click at [765, 330] on div "Garment details Enter SKU or scan UPC to auto-fill garment details UPC or SKU 1…" at bounding box center [621, 478] width 374 height 729
click at [639, 260] on input "1314884WHTOOO" at bounding box center [596, 252] width 223 height 38
type input "1"
click at [113, 27] on span "New Order" at bounding box center [102, 24] width 58 height 16
click at [148, 19] on icon at bounding box center [145, 24] width 16 height 16
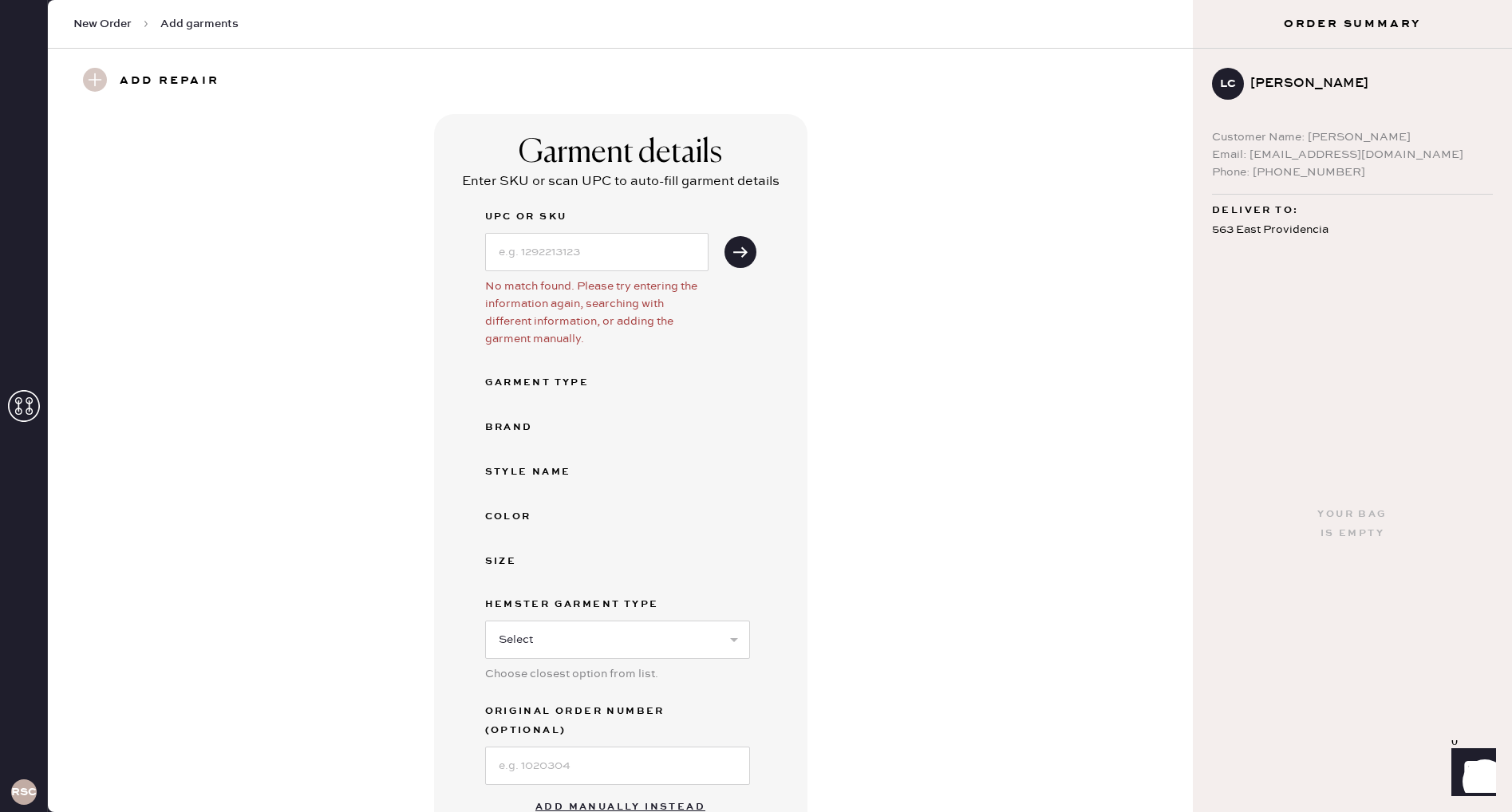
click at [88, 68] on use at bounding box center [94, 79] width 24 height 24
click at [29, 400] on icon at bounding box center [24, 406] width 32 height 32
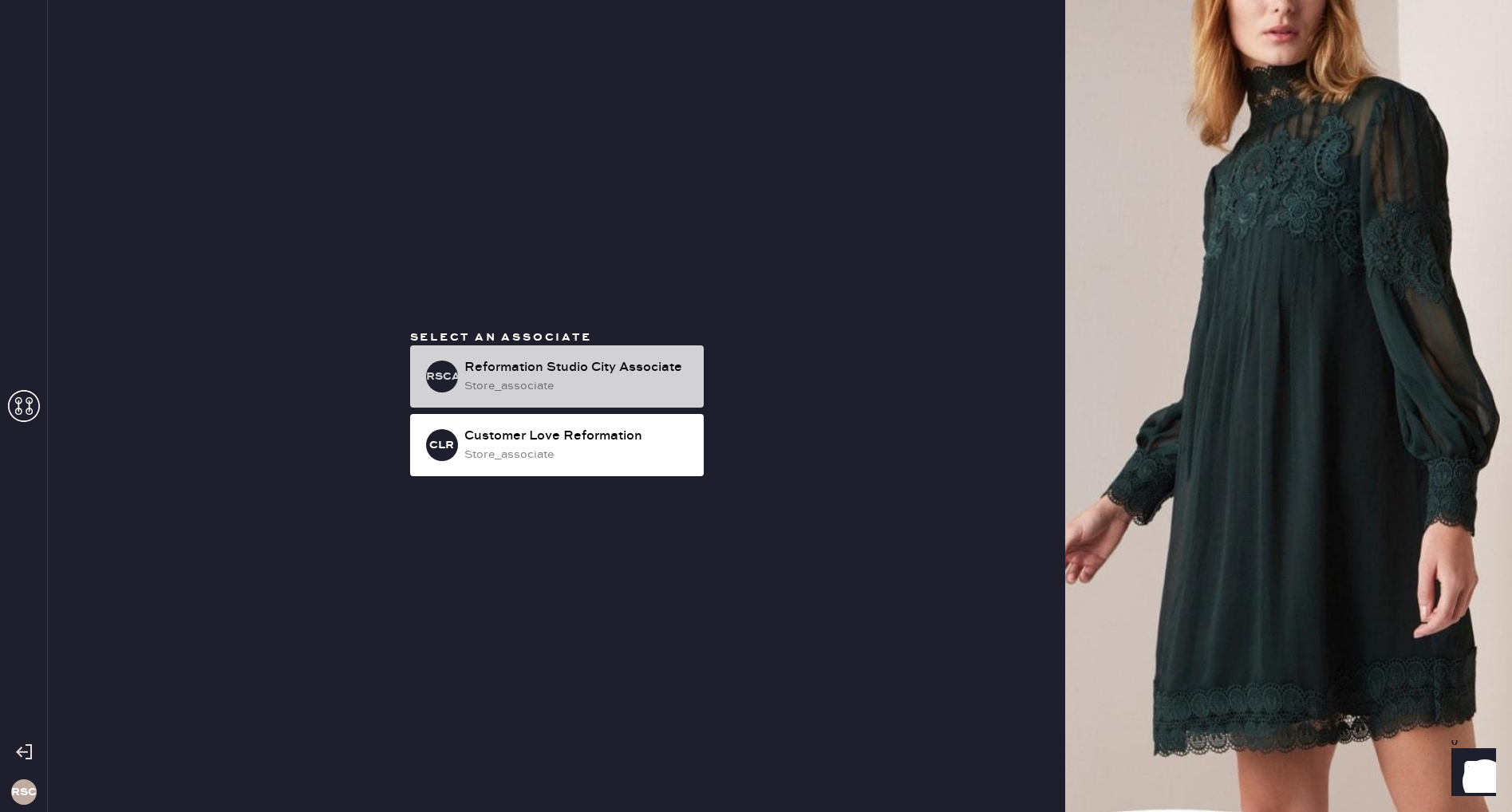
click at [622, 375] on div "Reformation Studio City Associate" at bounding box center [577, 368] width 226 height 19
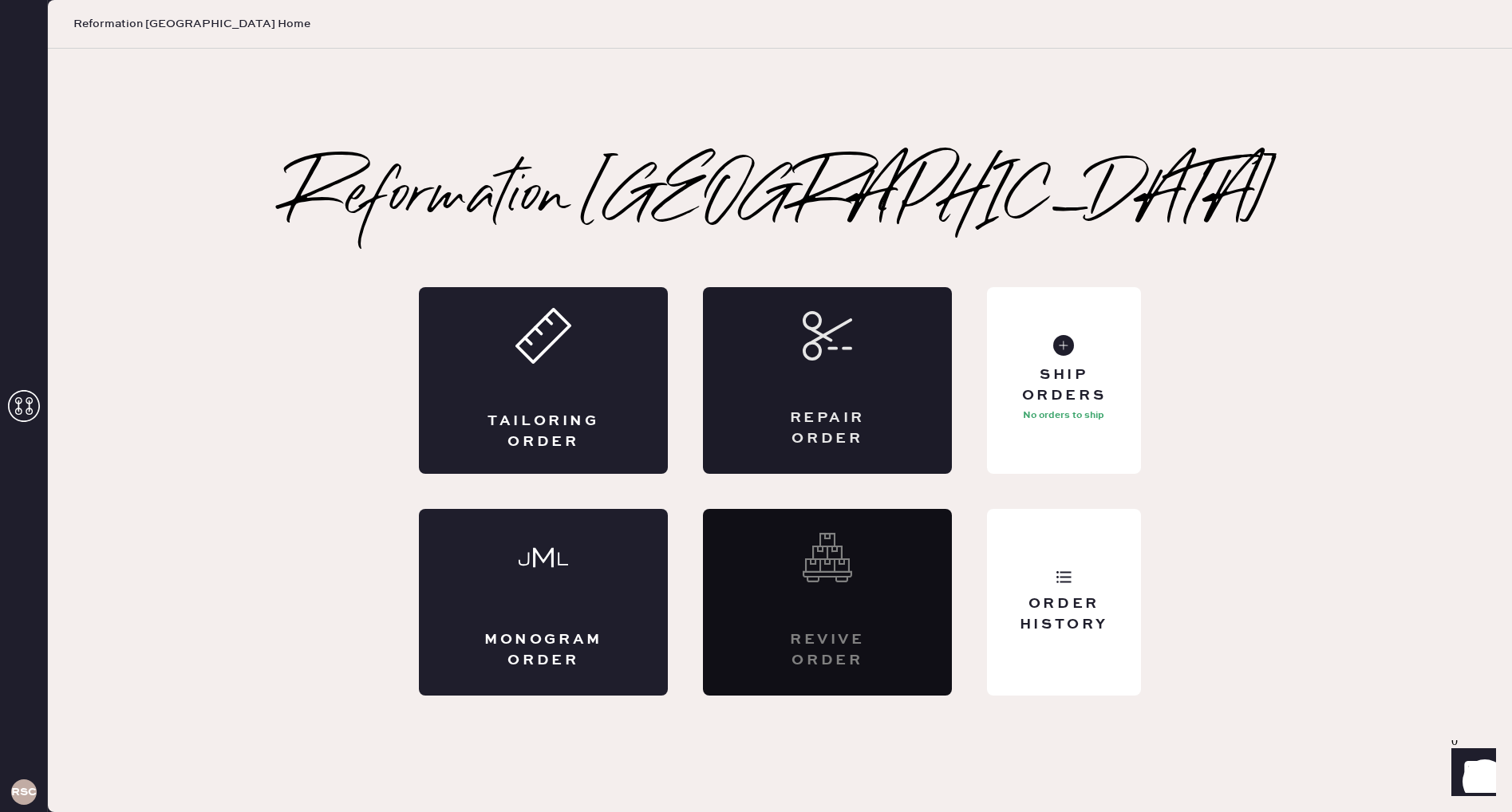
click at [830, 416] on div "Repair Order" at bounding box center [827, 429] width 122 height 40
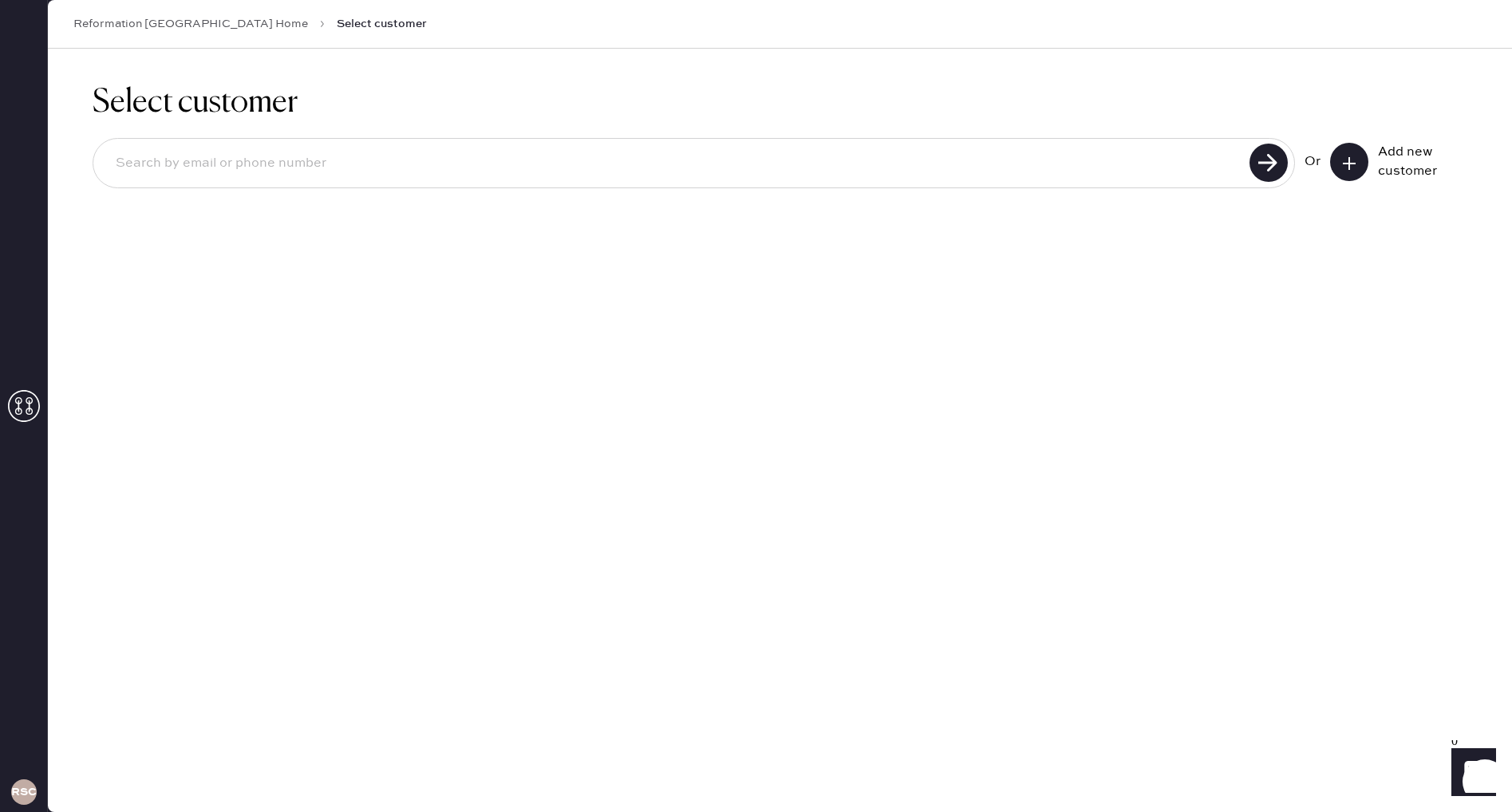
click at [326, 166] on input at bounding box center [673, 164] width 1142 height 37
type input "[EMAIL_ADDRESS][DOMAIN_NAME]"
click at [1269, 163] on use at bounding box center [1269, 163] width 38 height 38
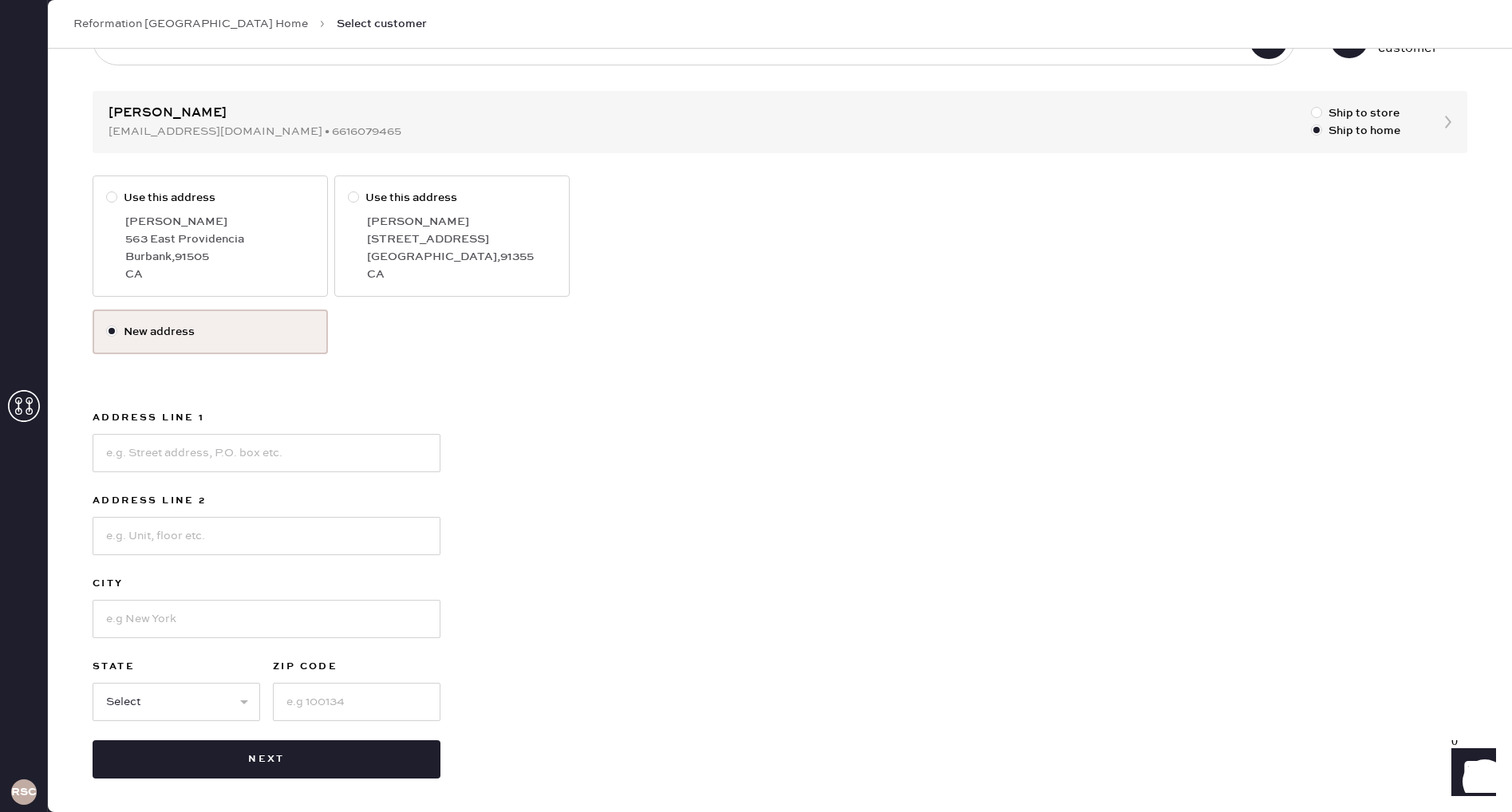
scroll to position [125, 0]
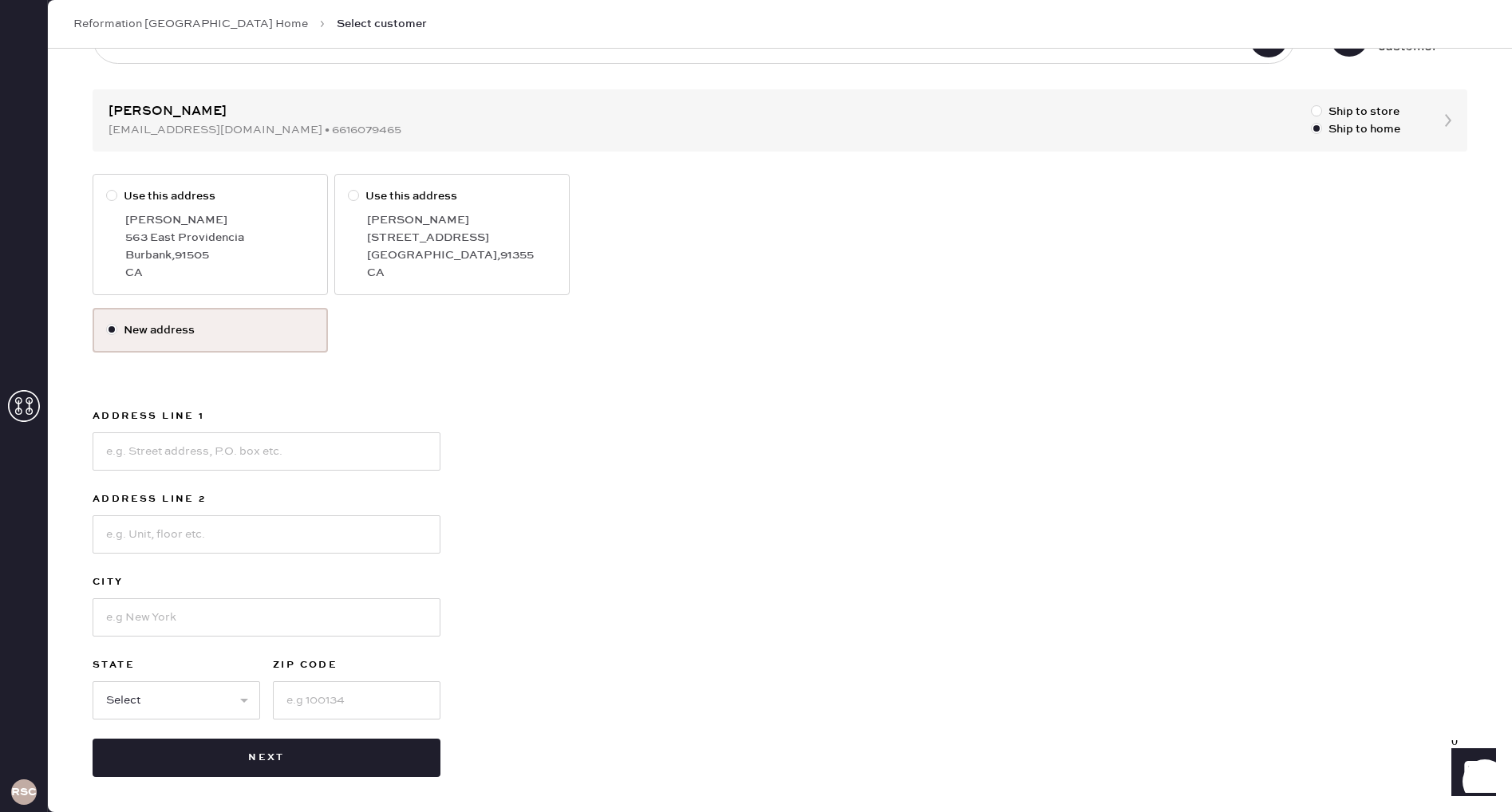
click at [110, 201] on div at bounding box center [115, 196] width 17 height 17
click at [107, 188] on input "Use this address" at bounding box center [107, 187] width 1 height 1
radio input "true"
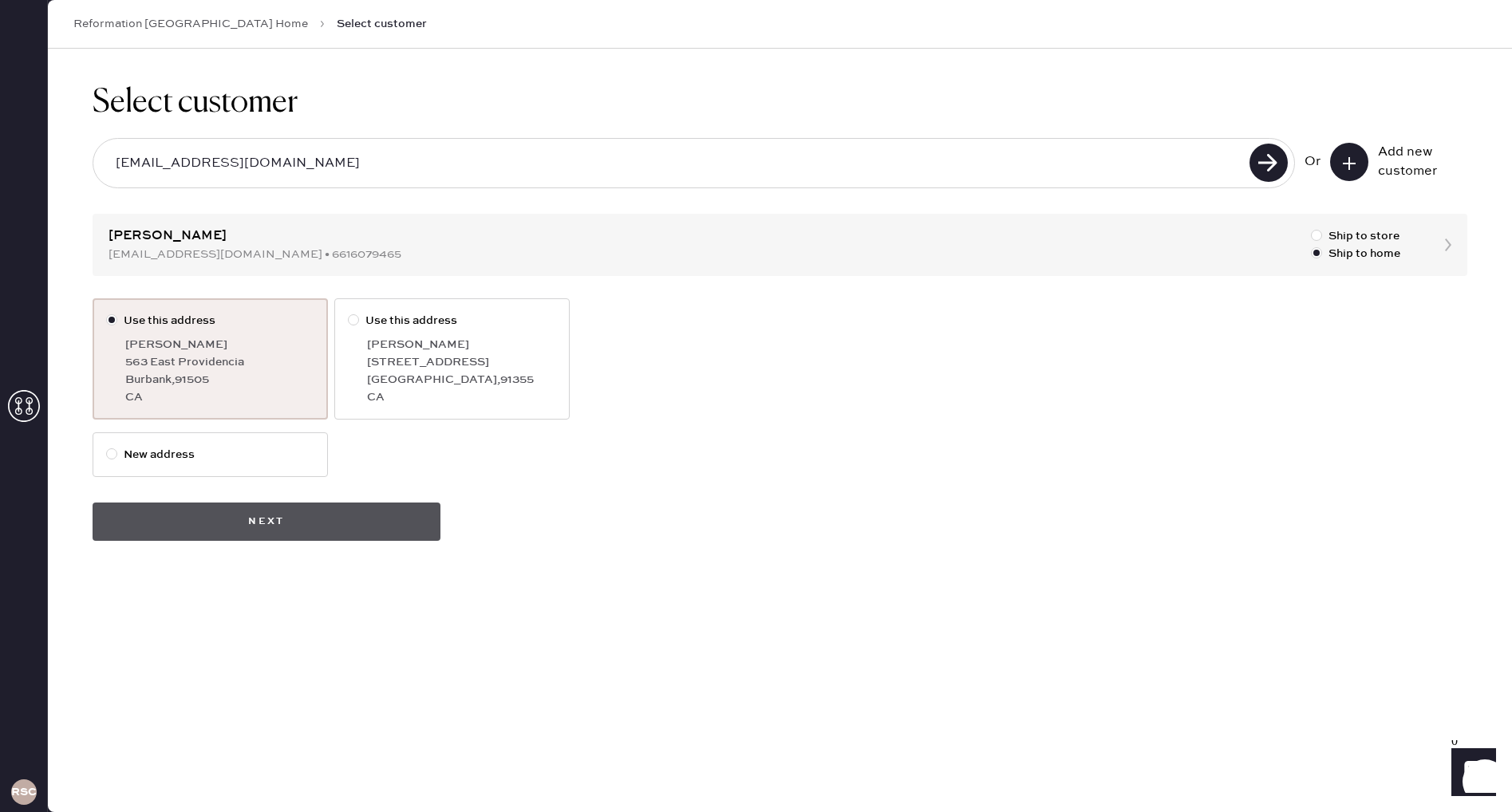
click at [302, 518] on button "Next" at bounding box center [266, 522] width 348 height 38
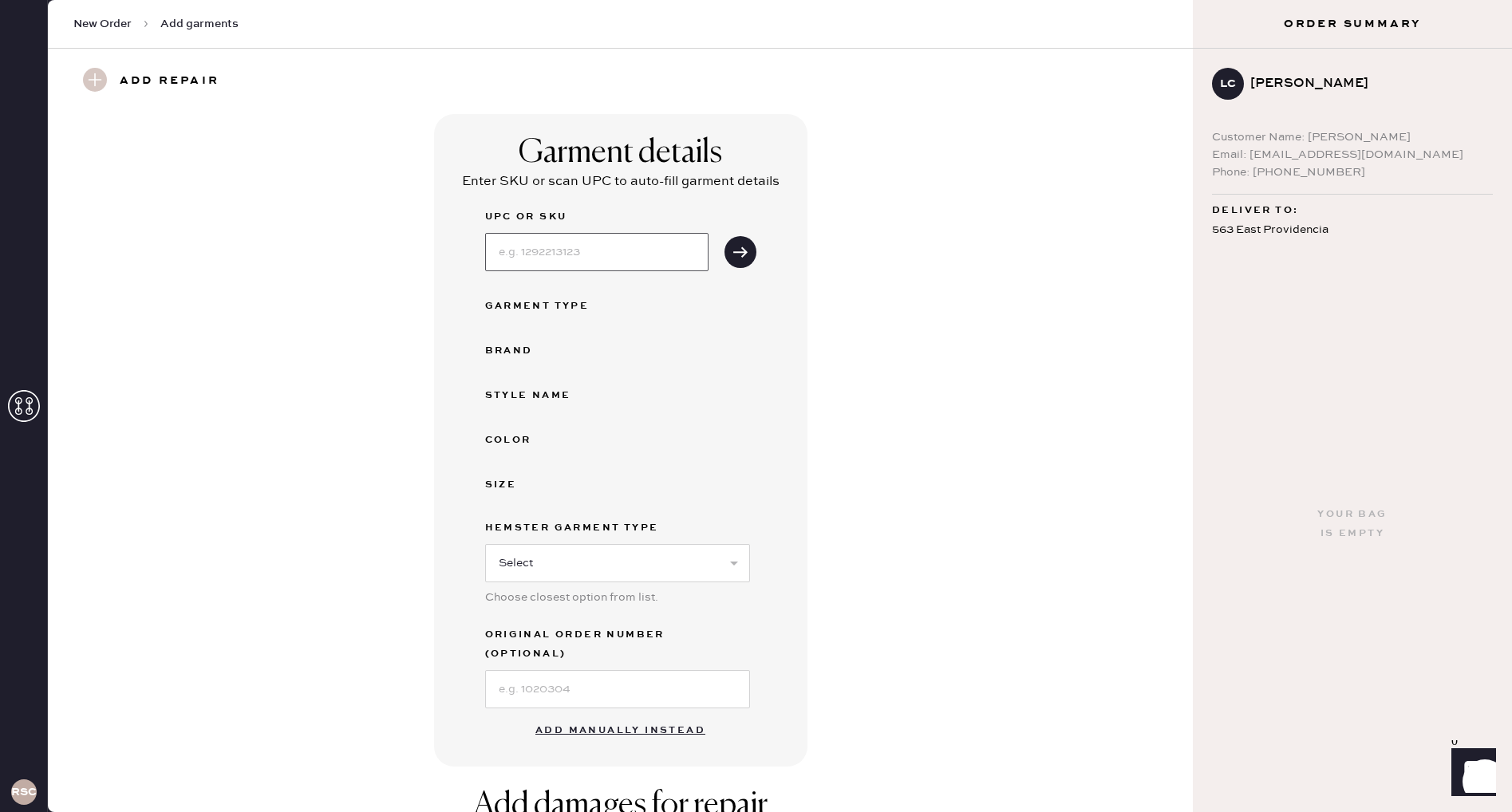
click at [603, 249] on input at bounding box center [596, 252] width 223 height 38
click at [654, 561] on select "Select Basic Skirt Jeans Leggings Pants Shorts Basic Sleeved Dress Basic Sleeve…" at bounding box center [617, 563] width 265 height 38
click at [866, 364] on div "Garment details Enter SKU or scan UPC to auto-fill garment details UPC or SKU G…" at bounding box center [621, 440] width 1088 height 652
click at [649, 264] on input at bounding box center [596, 252] width 223 height 38
click at [715, 326] on div "UPC or SKU Garment Type Brand Style name Color Size Hemster Garment Type Select…" at bounding box center [620, 457] width 271 height 501
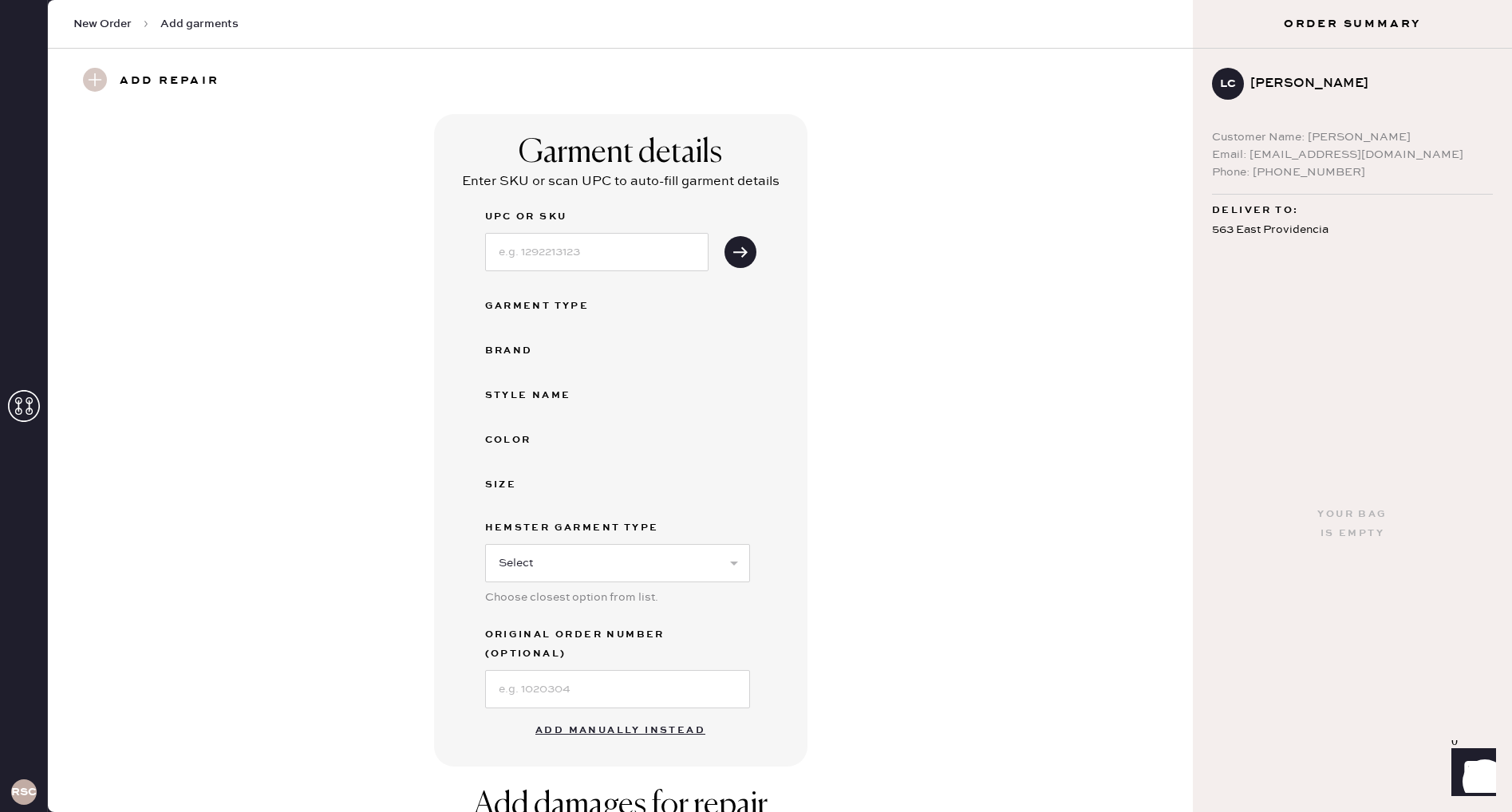
click at [1004, 348] on div "Garment details Enter SKU or scan UPC to auto-fill garment details UPC or SKU G…" at bounding box center [621, 440] width 1088 height 652
